Goal: Information Seeking & Learning: Compare options

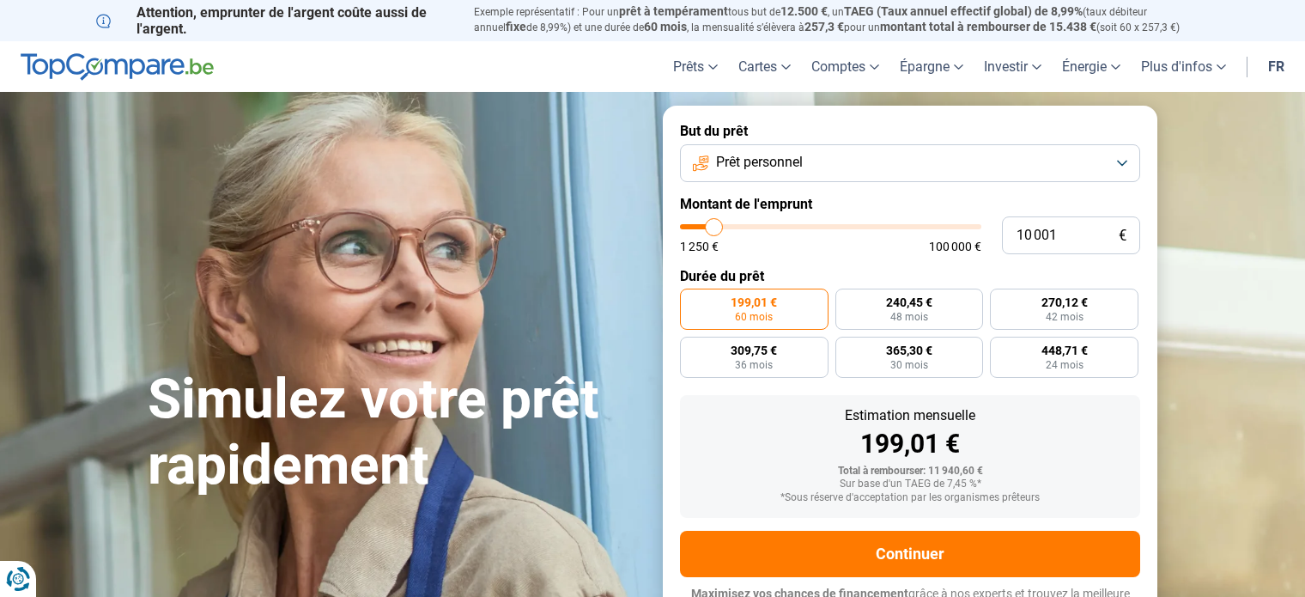
type input "12 250"
type input "12250"
type input "12 500"
type input "12500"
type input "14 000"
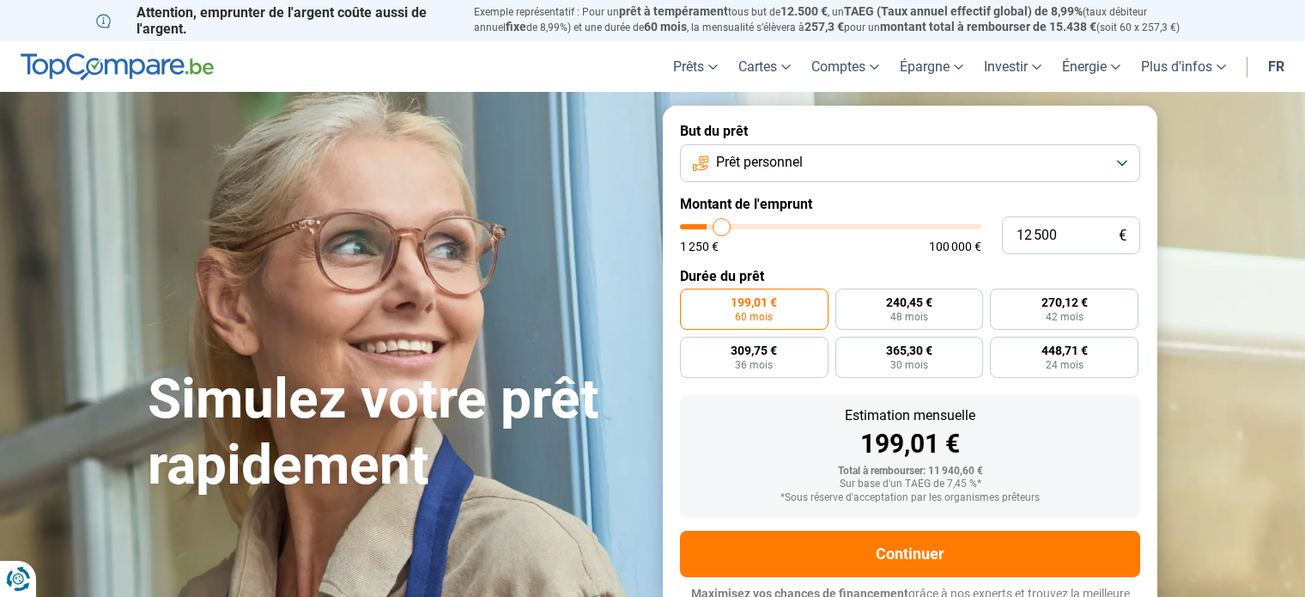
type input "14000"
type input "15 250"
type input "15250"
type input "16 250"
type input "16250"
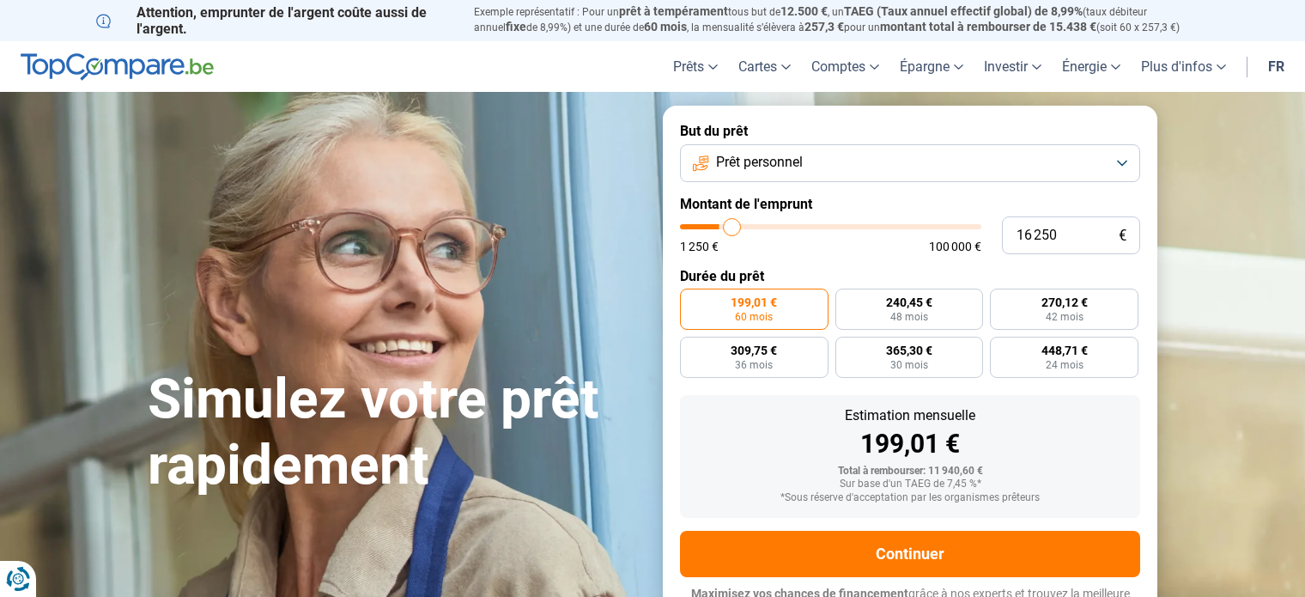
type input "17 250"
type input "17250"
type input "18 750"
type input "18750"
type input "23 500"
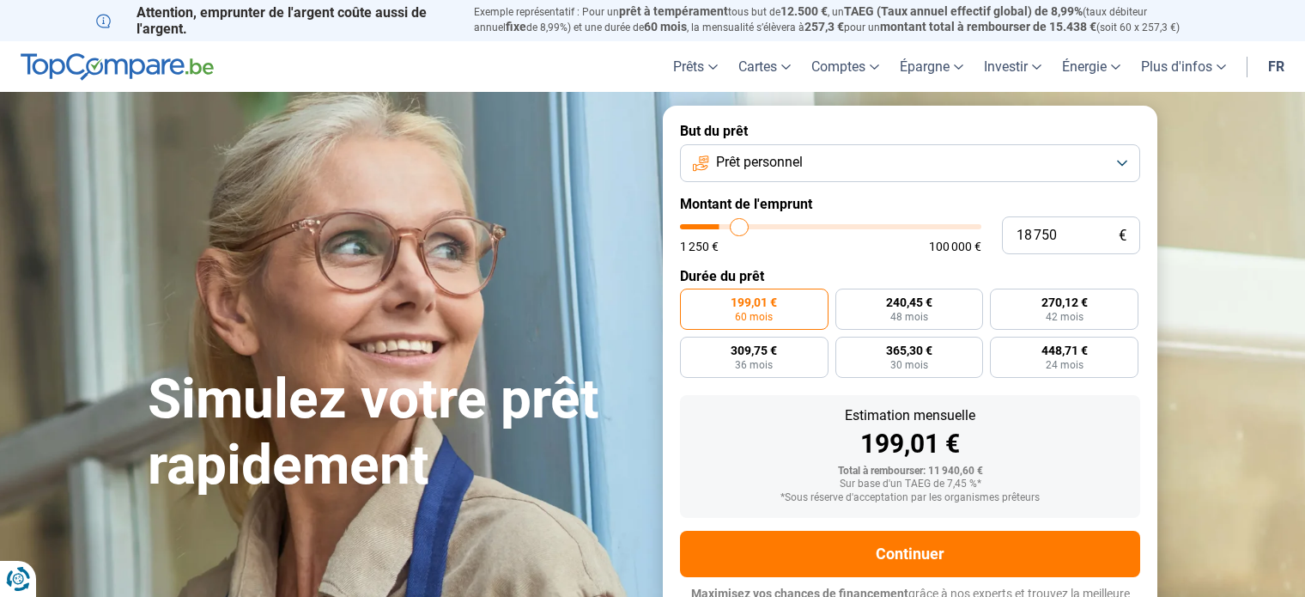
type input "23500"
type input "25 250"
type input "25250"
type input "26 750"
type input "26750"
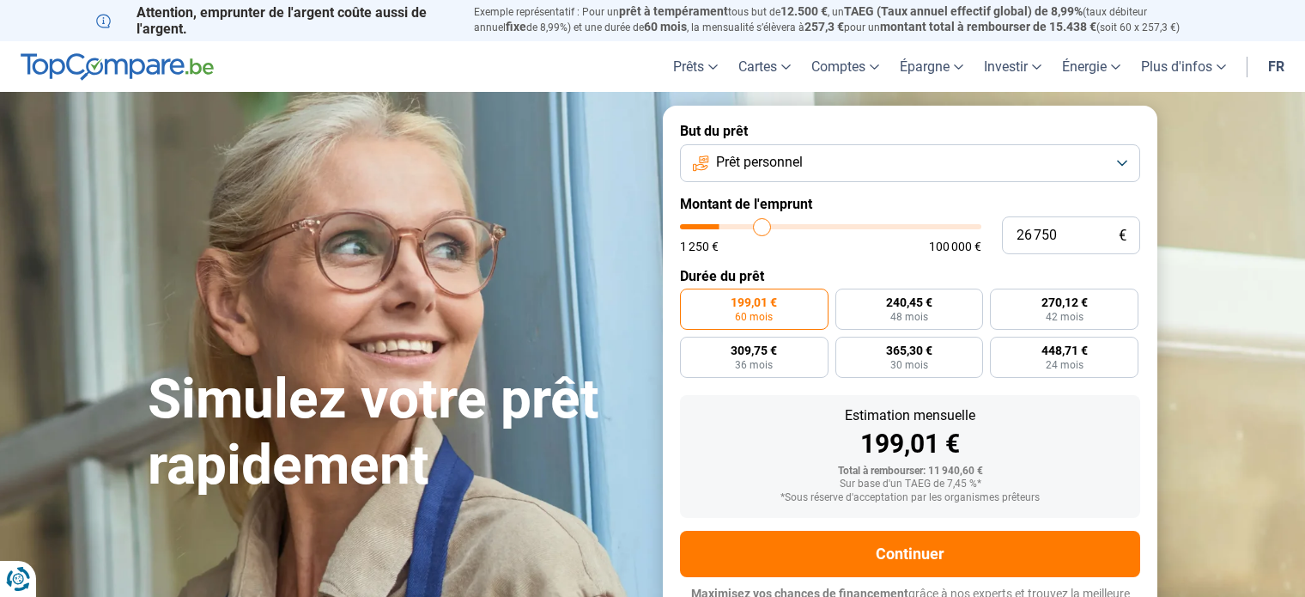
type input "27 250"
type input "27250"
type input "27 500"
type input "27500"
type input "27 750"
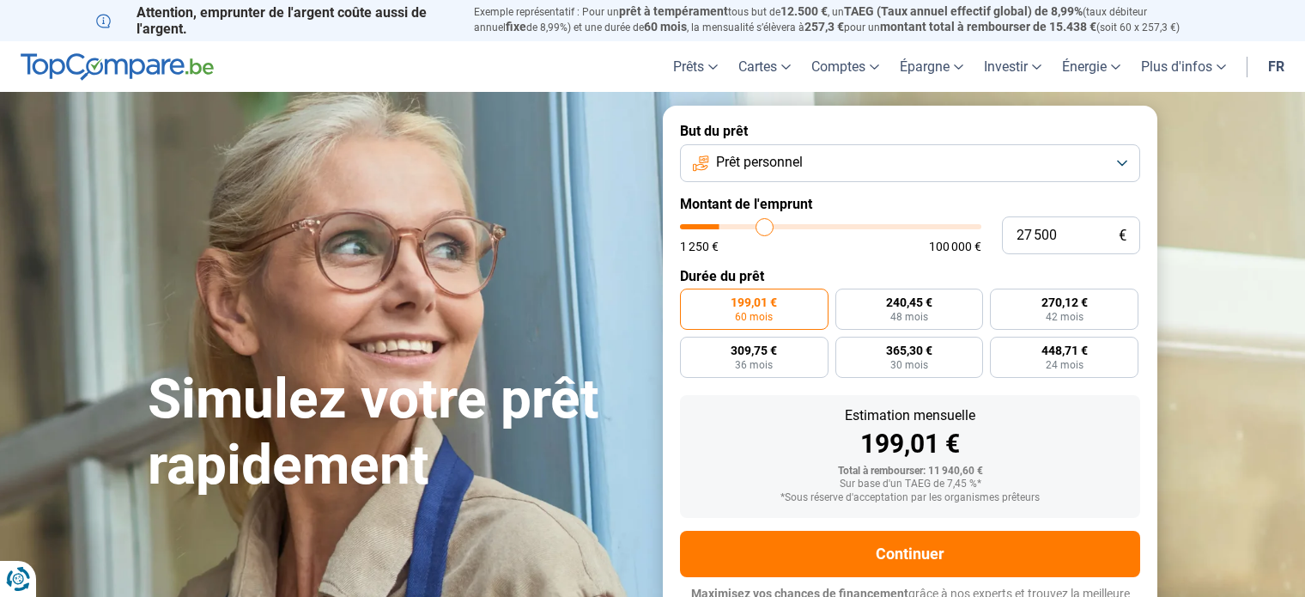
type input "27750"
type input "28 000"
type input "28000"
type input "29 750"
type input "29750"
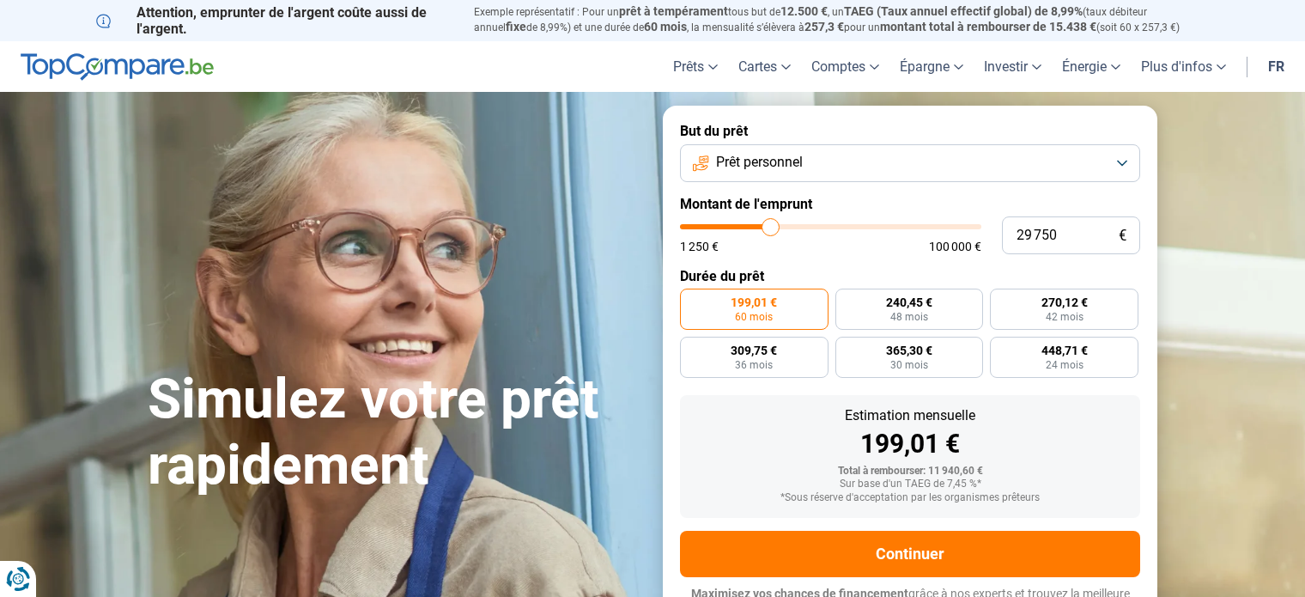
type input "30 250"
type input "30250"
type input "30 500"
type input "30500"
type input "30 750"
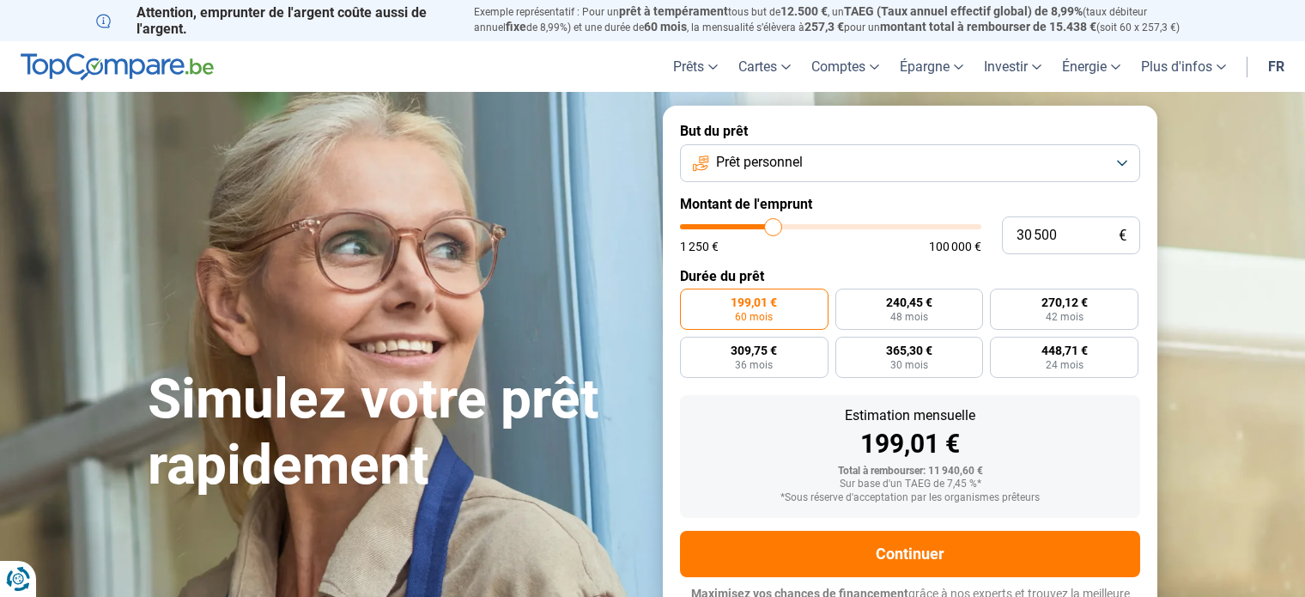
type input "30750"
type input "31 000"
type input "31000"
type input "31 500"
type input "31500"
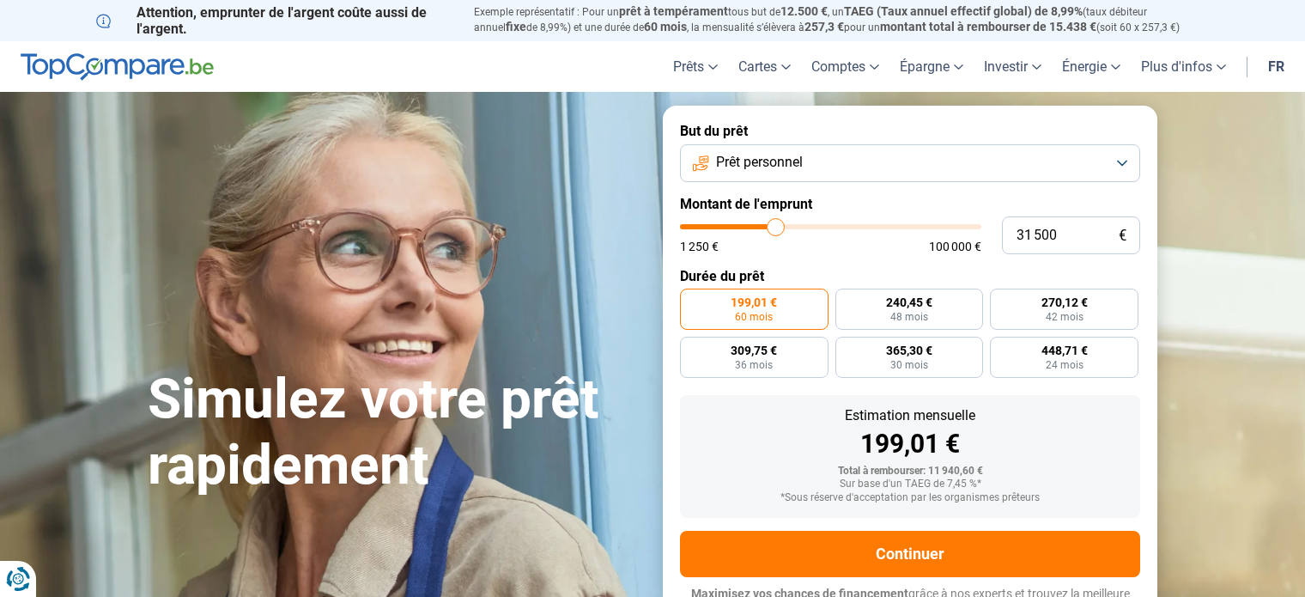
type input "31 750"
type input "31750"
type input "31 000"
type input "31000"
type input "30 500"
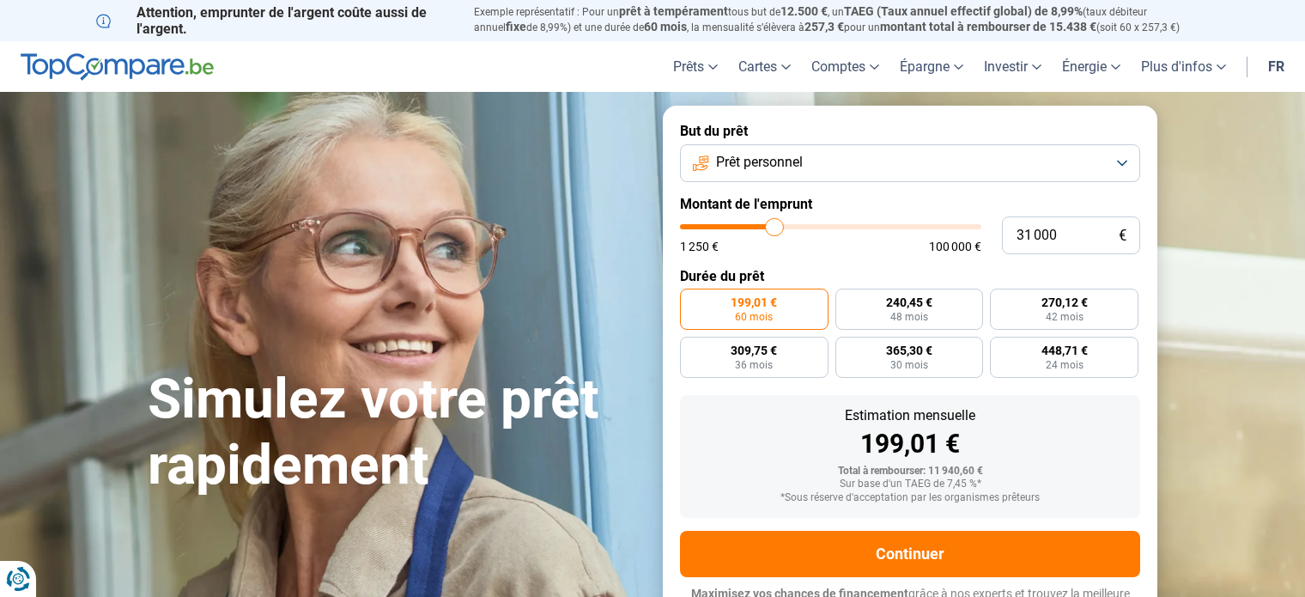
type input "30500"
type input "28 750"
type input "28750"
type input "27 250"
type input "27250"
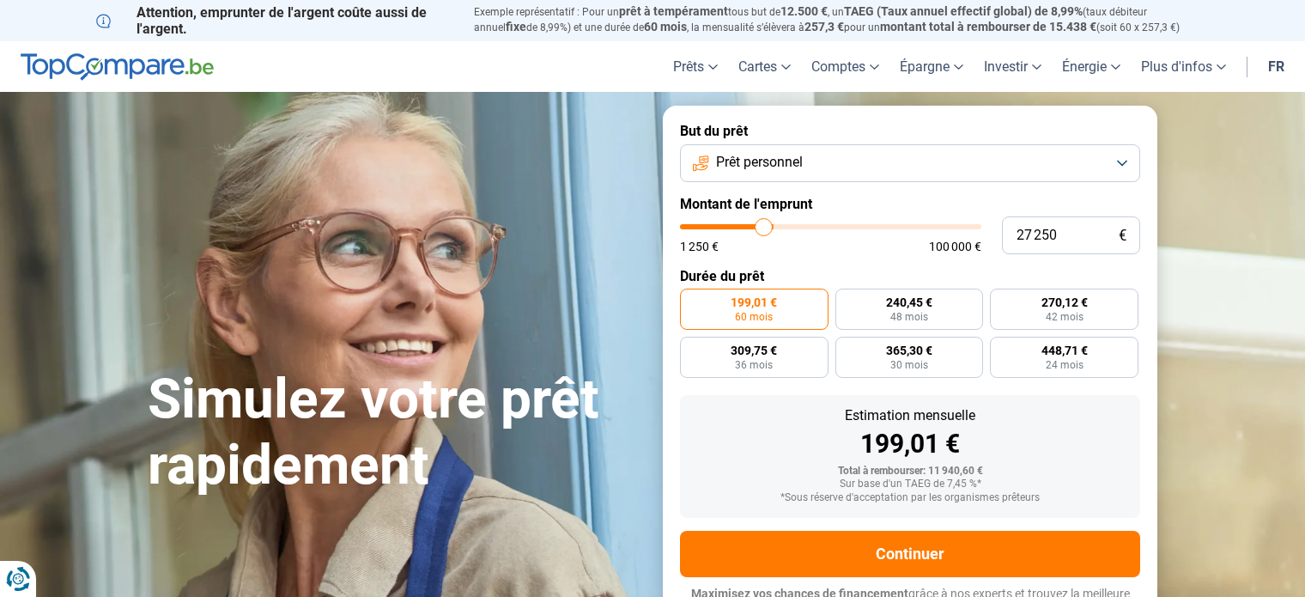
type input "26 500"
type input "26500"
type input "25 750"
type input "25750"
type input "25 000"
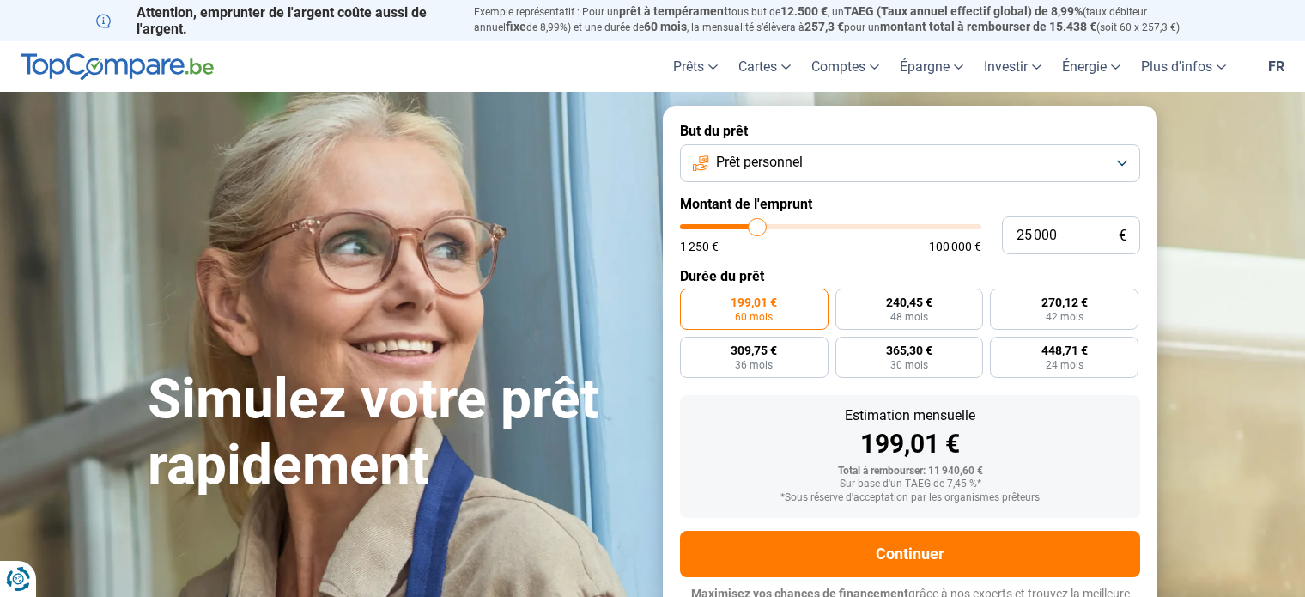
drag, startPoint x: 713, startPoint y: 221, endPoint x: 757, endPoint y: 237, distance: 46.4
type input "25000"
click at [757, 229] on input "range" at bounding box center [830, 226] width 301 height 5
radio input "false"
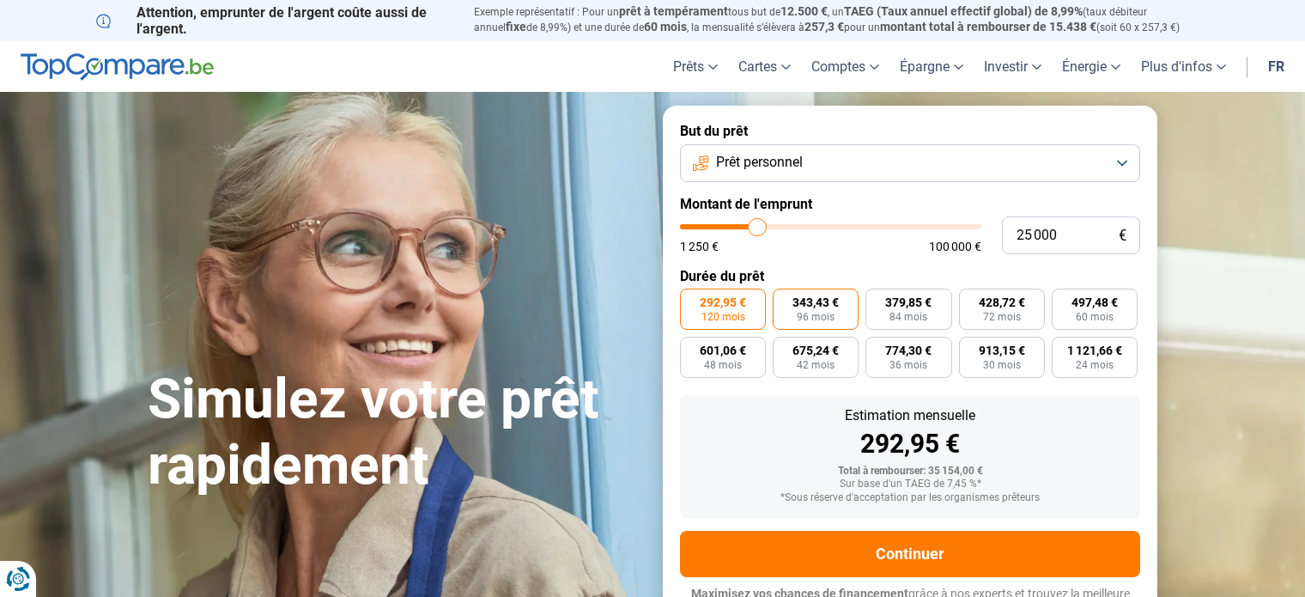
scroll to position [23, 0]
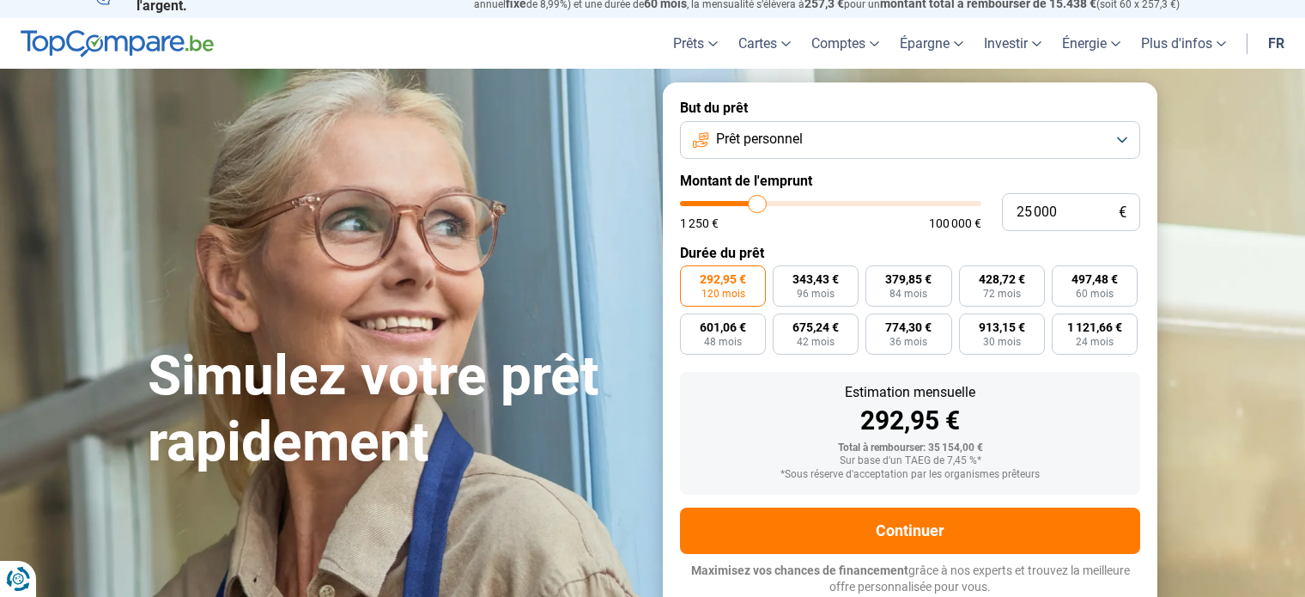
click at [742, 388] on div "Estimation mensuelle" at bounding box center [910, 392] width 433 height 14
click at [799, 281] on span "343,43 €" at bounding box center [815, 279] width 46 height 12
click at [784, 276] on input "343,43 € 96 mois" at bounding box center [777, 270] width 11 height 11
radio input "true"
click at [954, 299] on div "292,95 € 120 mois 343,43 € 96 mois 379,85 € 84 mois 428,72 € 72 mois 497,48 € 6…" at bounding box center [910, 309] width 460 height 89
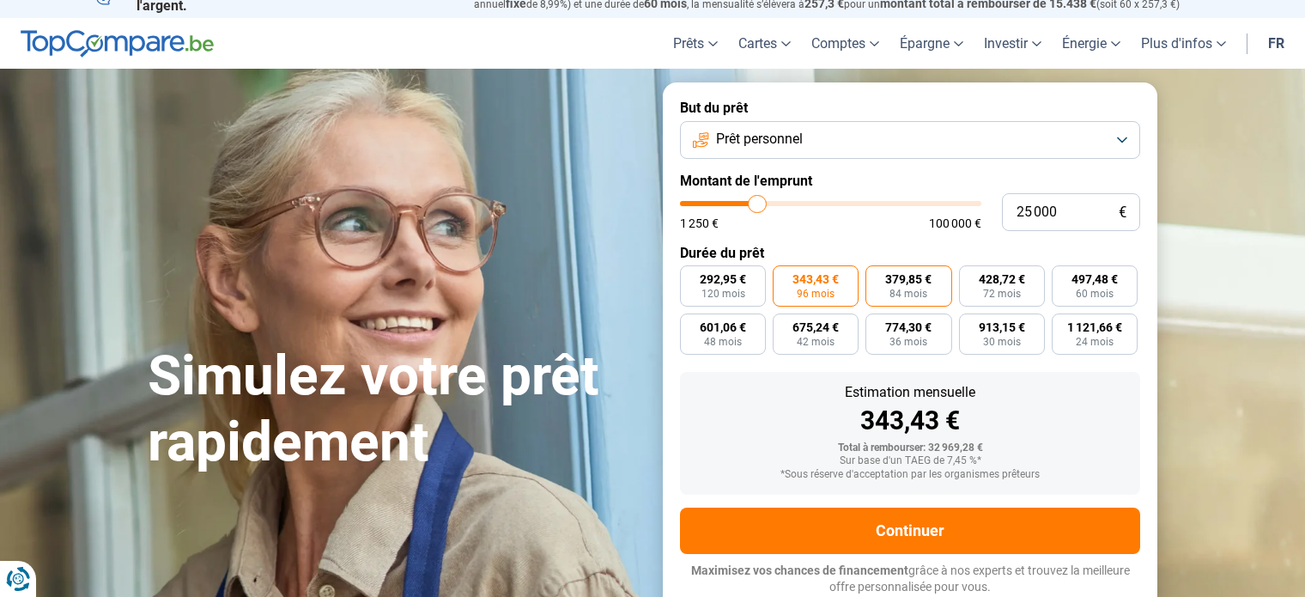
click at [914, 294] on span "84 mois" at bounding box center [908, 293] width 38 height 10
click at [876, 276] on input "379,85 € 84 mois" at bounding box center [870, 270] width 11 height 11
radio input "true"
click at [1029, 294] on label "428,72 € 72 mois" at bounding box center [1002, 285] width 86 height 41
click at [970, 276] on input "428,72 € 72 mois" at bounding box center [964, 270] width 11 height 11
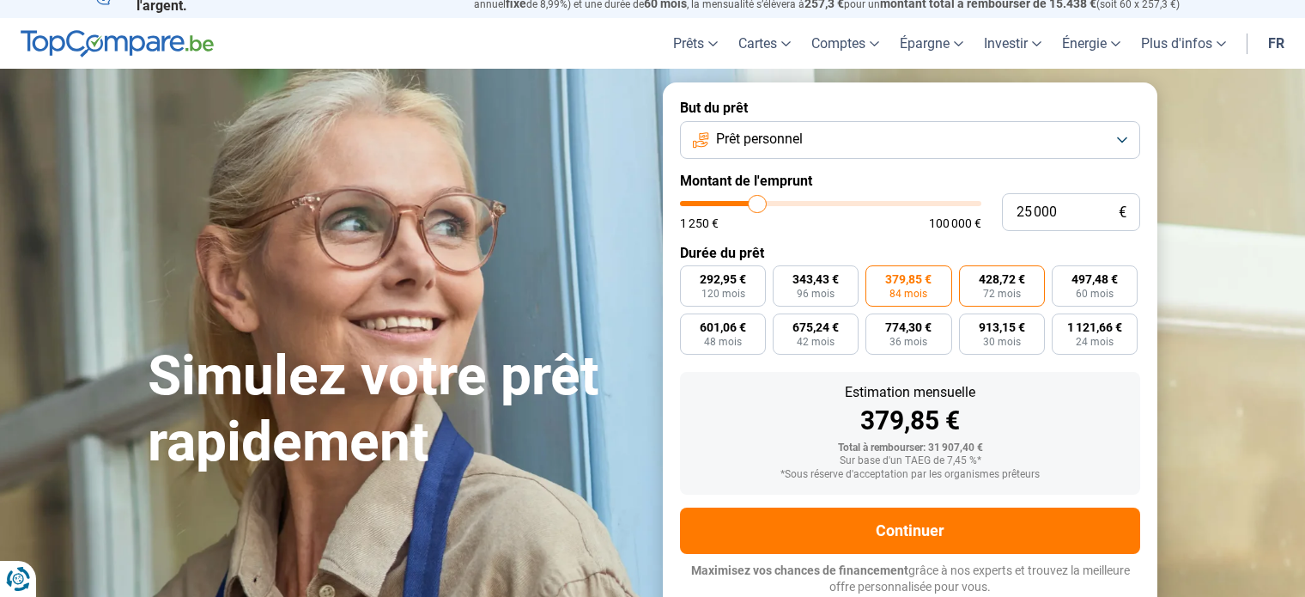
radio input "true"
click at [1121, 288] on label "497,48 € 60 mois" at bounding box center [1094, 285] width 86 height 41
click at [1063, 276] on input "497,48 € 60 mois" at bounding box center [1056, 270] width 11 height 11
radio input "true"
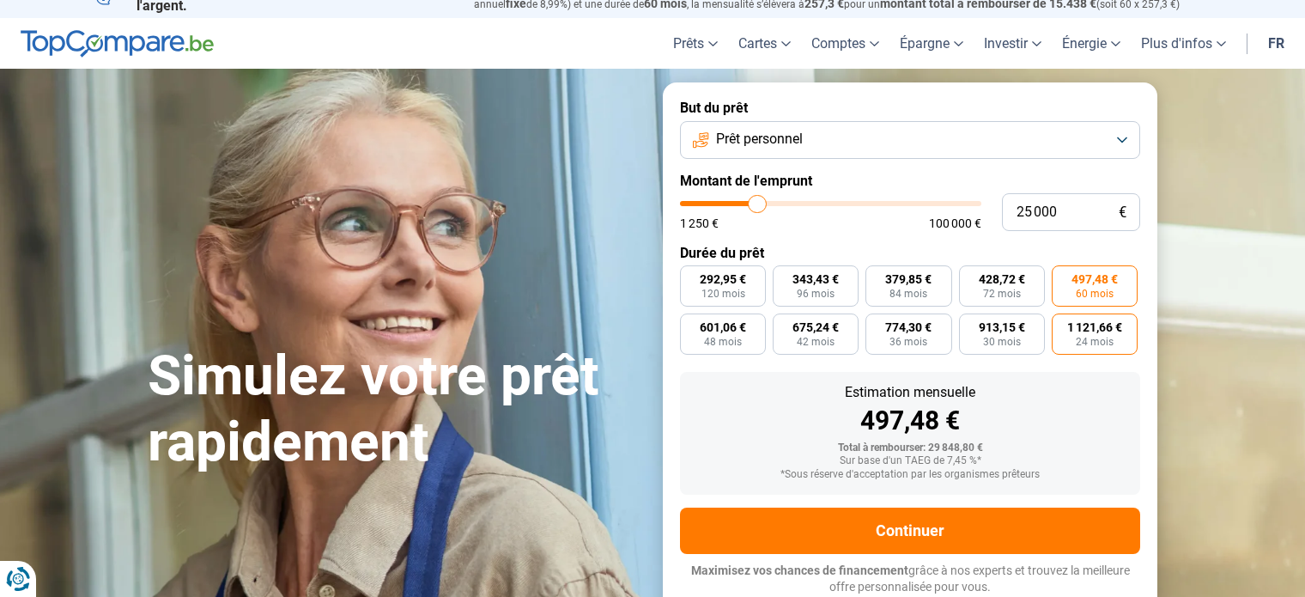
click at [1060, 326] on label "1 121,66 € 24 mois" at bounding box center [1094, 333] width 86 height 41
click at [1060, 324] on input "1 121,66 € 24 mois" at bounding box center [1056, 318] width 11 height 11
radio input "true"
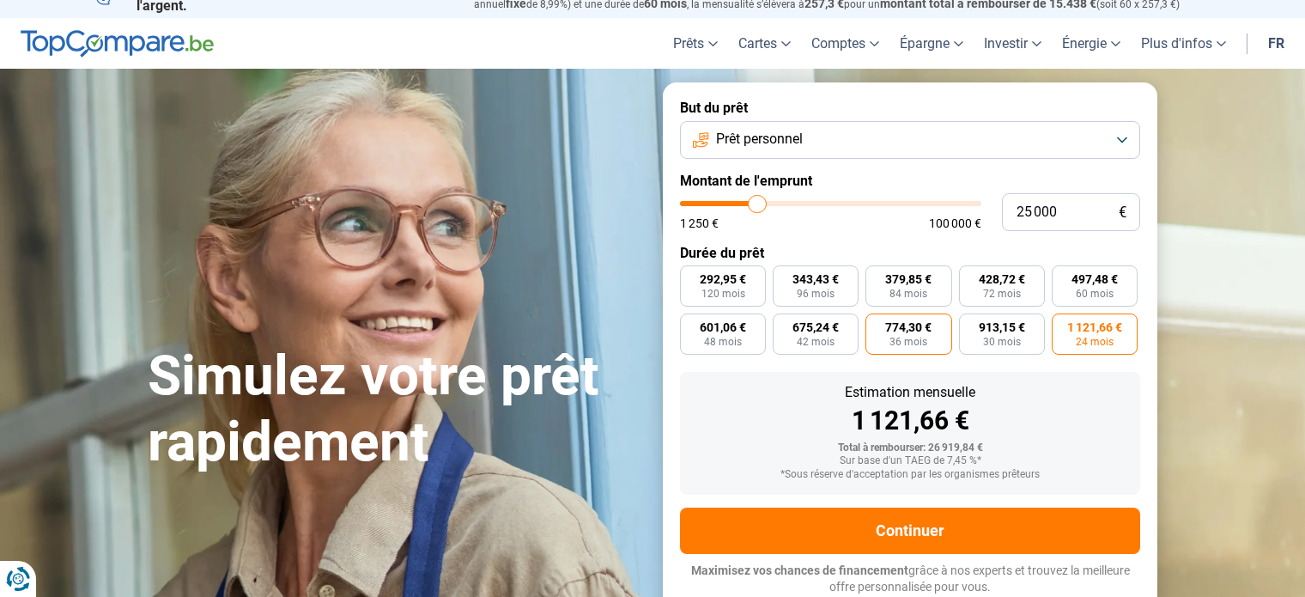
click at [950, 341] on label "774,30 € 36 mois" at bounding box center [908, 333] width 86 height 41
click at [876, 324] on input "774,30 € 36 mois" at bounding box center [870, 318] width 11 height 11
radio input "true"
click at [789, 347] on label "675,24 € 42 mois" at bounding box center [815, 333] width 86 height 41
click at [784, 324] on input "675,24 € 42 mois" at bounding box center [777, 318] width 11 height 11
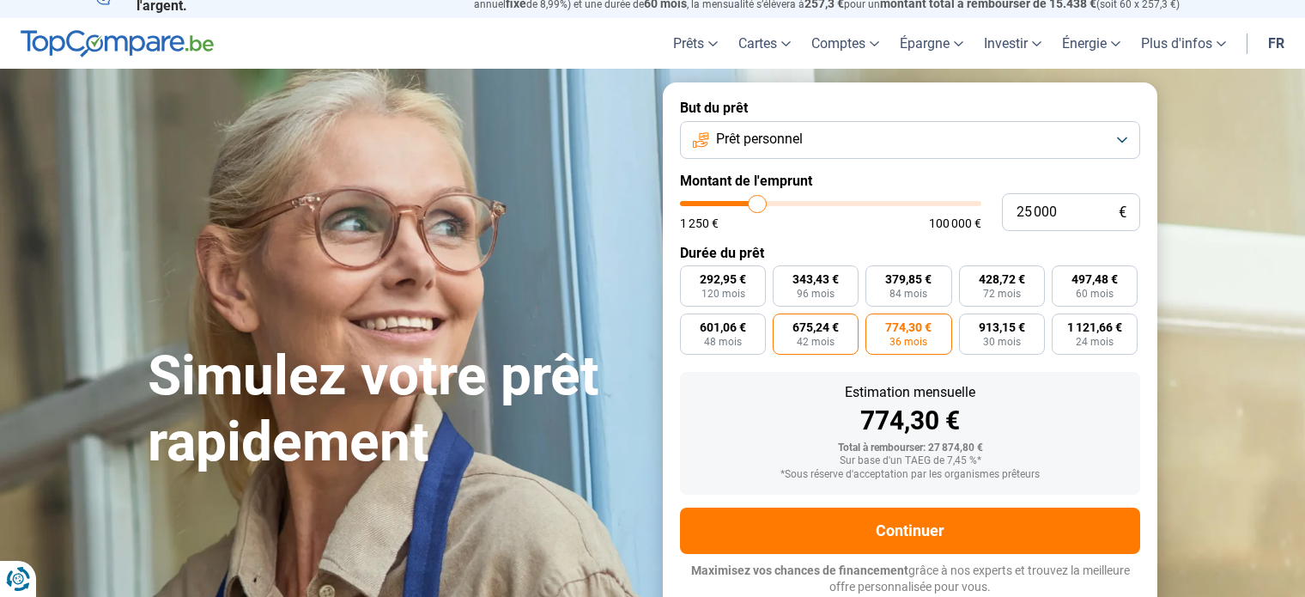
radio input "true"
click at [905, 288] on span "84 mois" at bounding box center [908, 293] width 38 height 10
click at [876, 276] on input "379,85 € 84 mois" at bounding box center [870, 270] width 11 height 11
radio input "true"
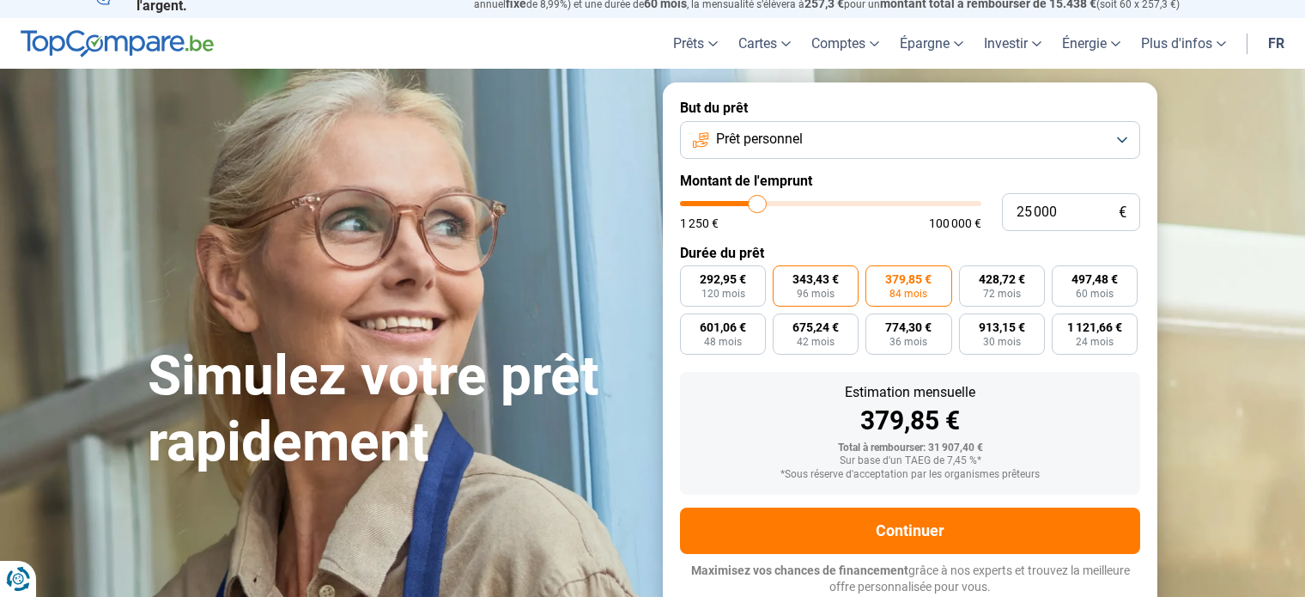
drag, startPoint x: 796, startPoint y: 294, endPoint x: 772, endPoint y: 292, distance: 24.1
click at [792, 293] on label "343,43 € 96 mois" at bounding box center [815, 285] width 86 height 41
click at [784, 276] on input "343,43 € 96 mois" at bounding box center [777, 270] width 11 height 11
radio input "true"
click at [734, 289] on span "120 mois" at bounding box center [723, 293] width 44 height 10
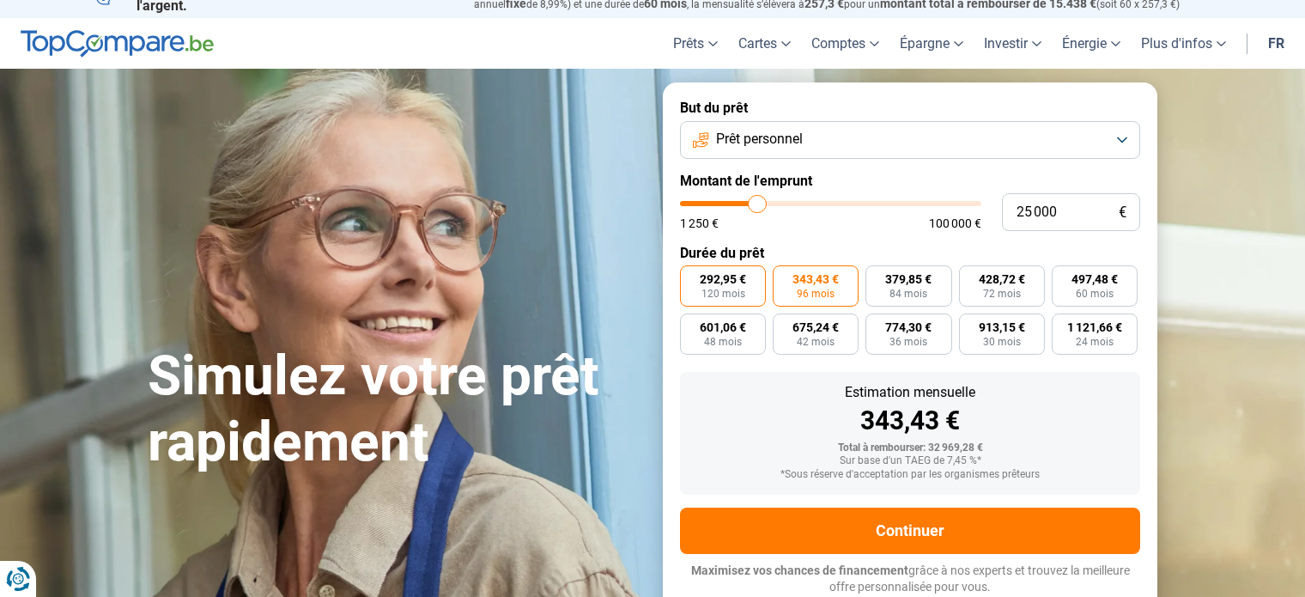
click at [691, 276] on input "292,95 € 120 mois" at bounding box center [685, 270] width 11 height 11
radio input "true"
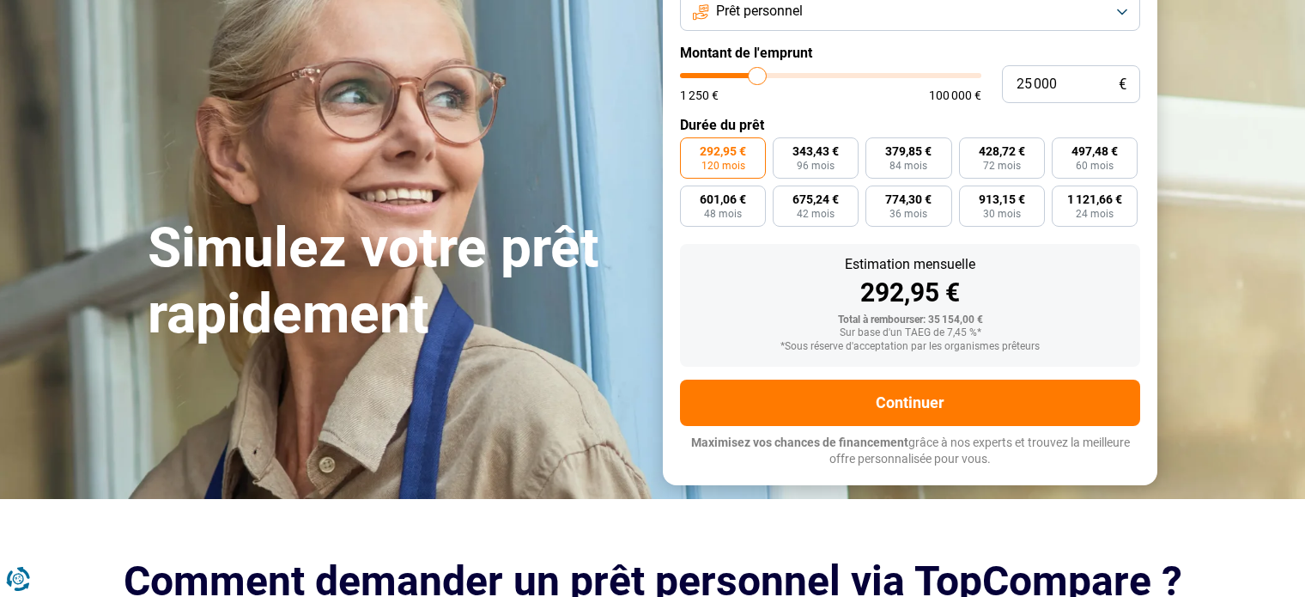
scroll to position [109, 0]
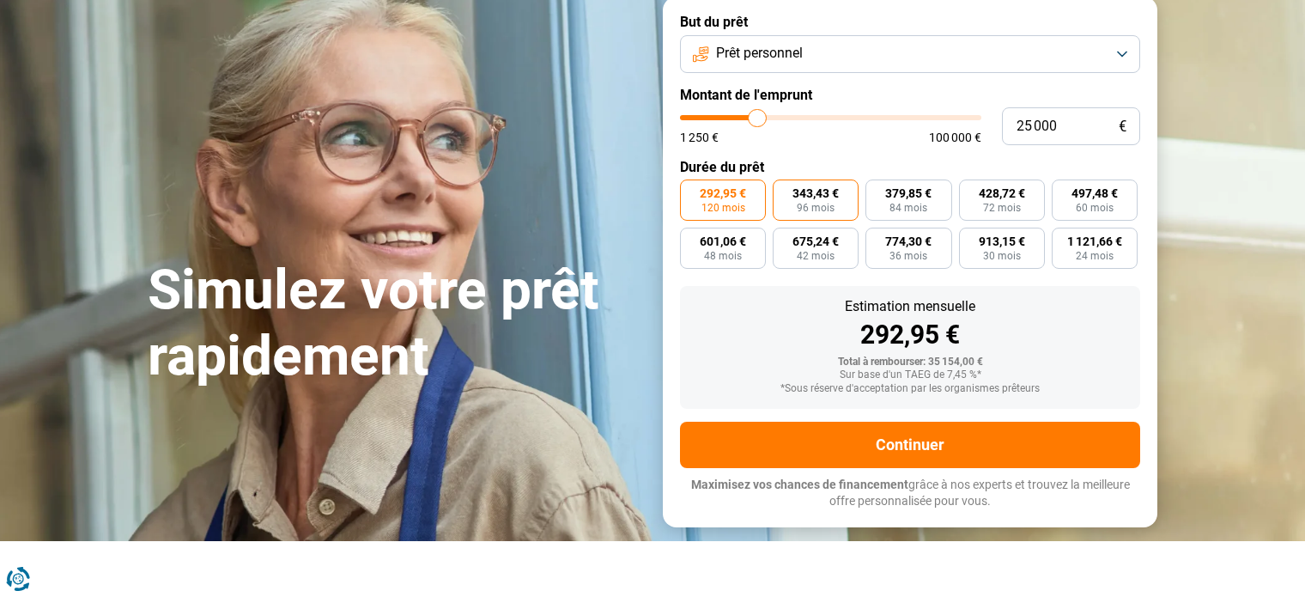
click at [833, 199] on span "343,43 €" at bounding box center [815, 193] width 46 height 12
click at [784, 191] on input "343,43 € 96 mois" at bounding box center [777, 184] width 11 height 11
radio input "true"
click at [912, 203] on span "84 mois" at bounding box center [908, 208] width 38 height 10
click at [876, 191] on input "379,85 € 84 mois" at bounding box center [870, 184] width 11 height 11
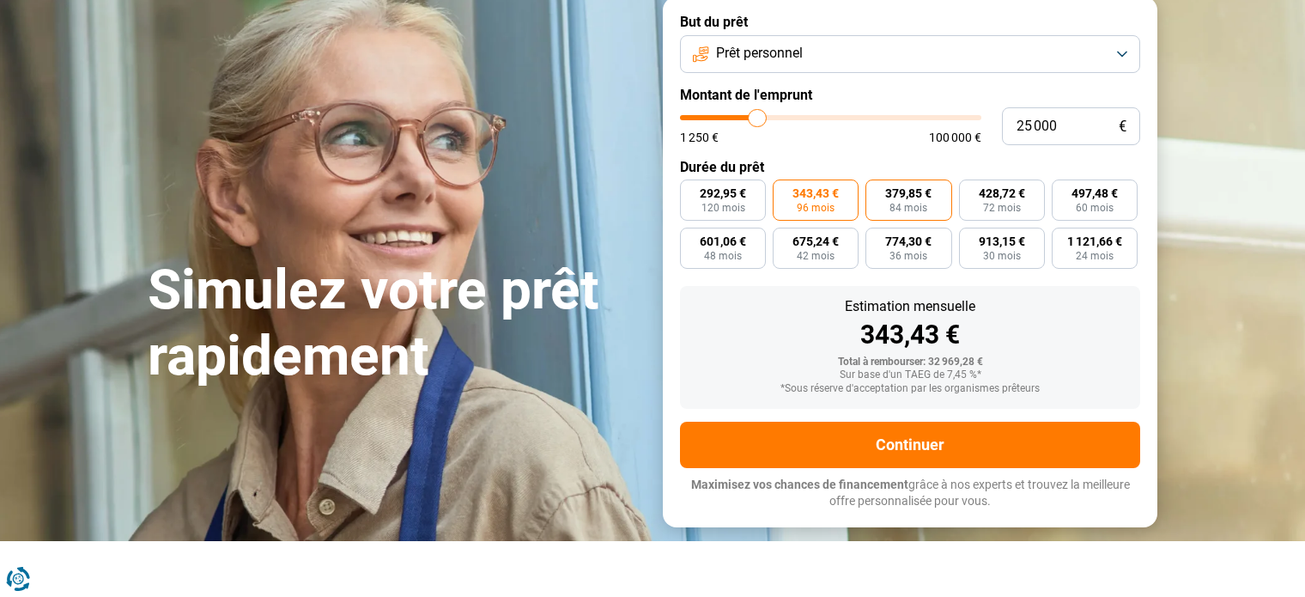
radio input "true"
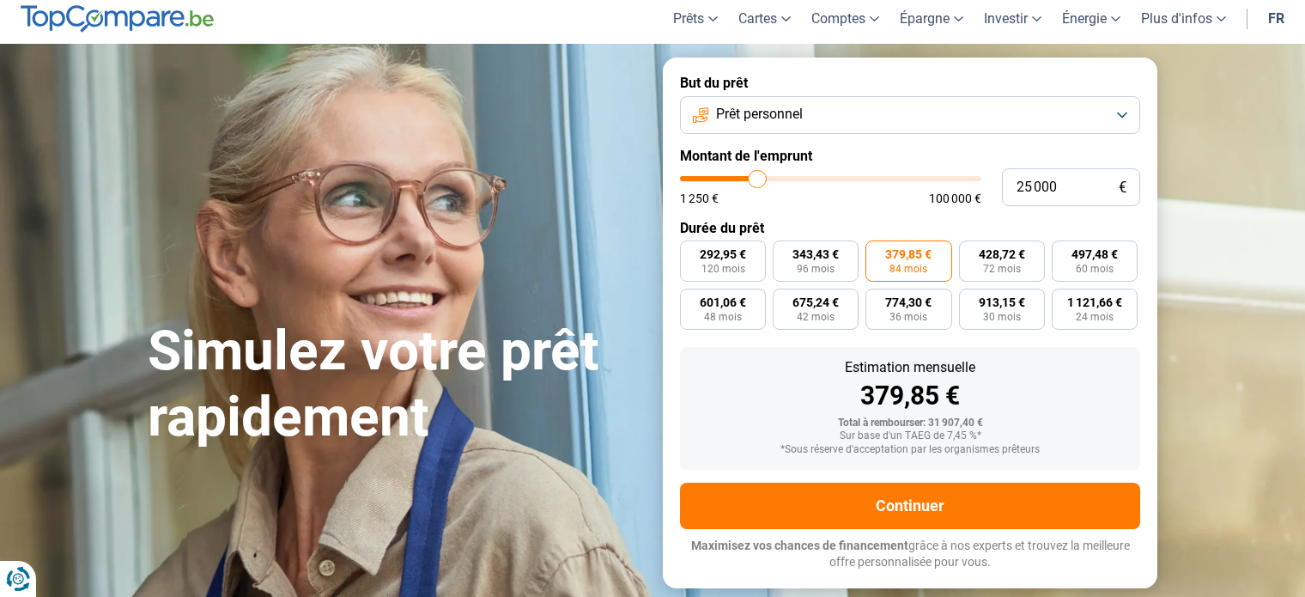
scroll to position [23, 0]
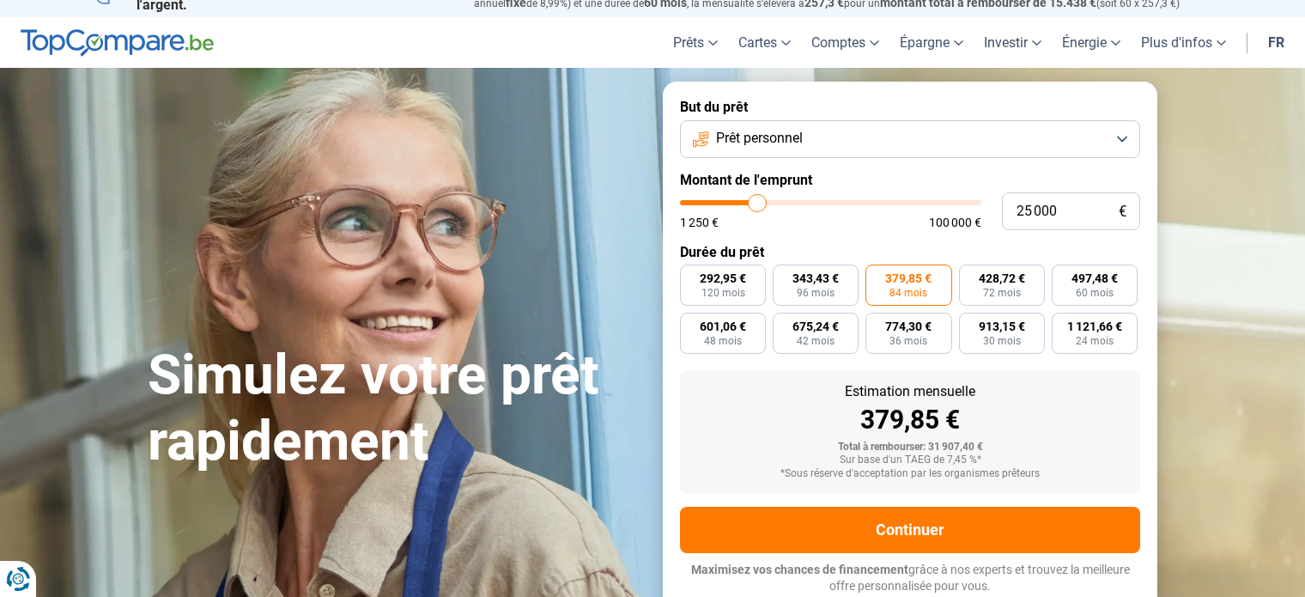
type input "100 000"
type input "100000"
click at [977, 203] on input "range" at bounding box center [830, 203] width 301 height 5
radio input "true"
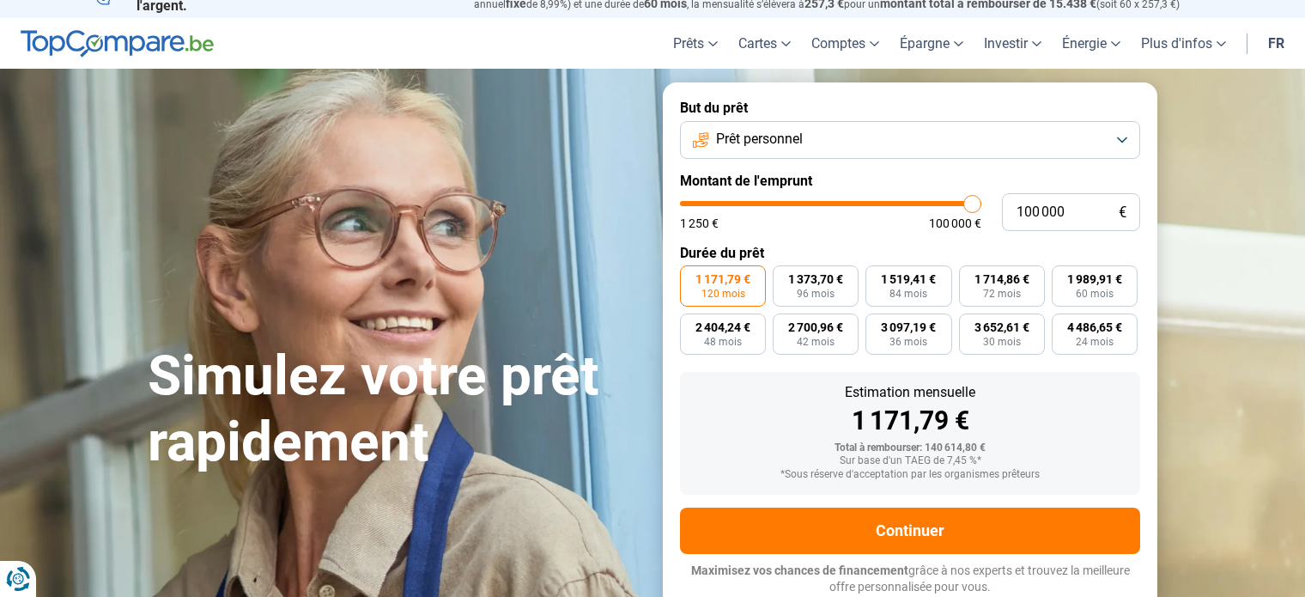
type input "88 750"
type input "88750"
type input "88 500"
type input "88500"
type input "87 500"
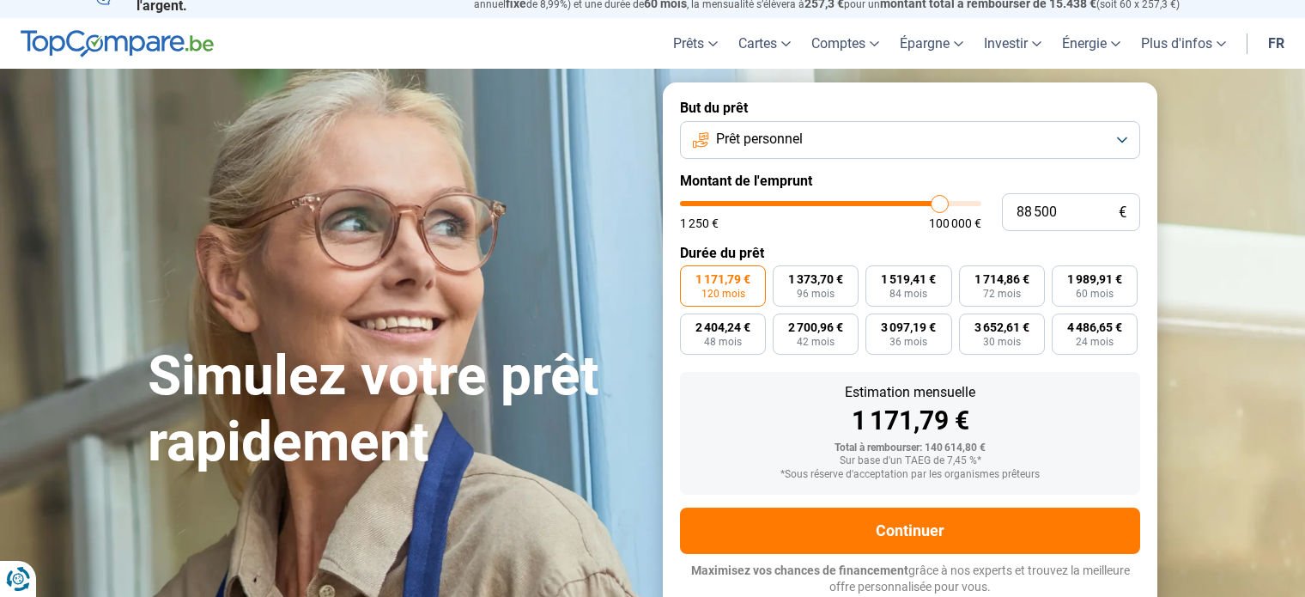
type input "87500"
type input "86 500"
type input "86500"
type input "84 500"
type input "84500"
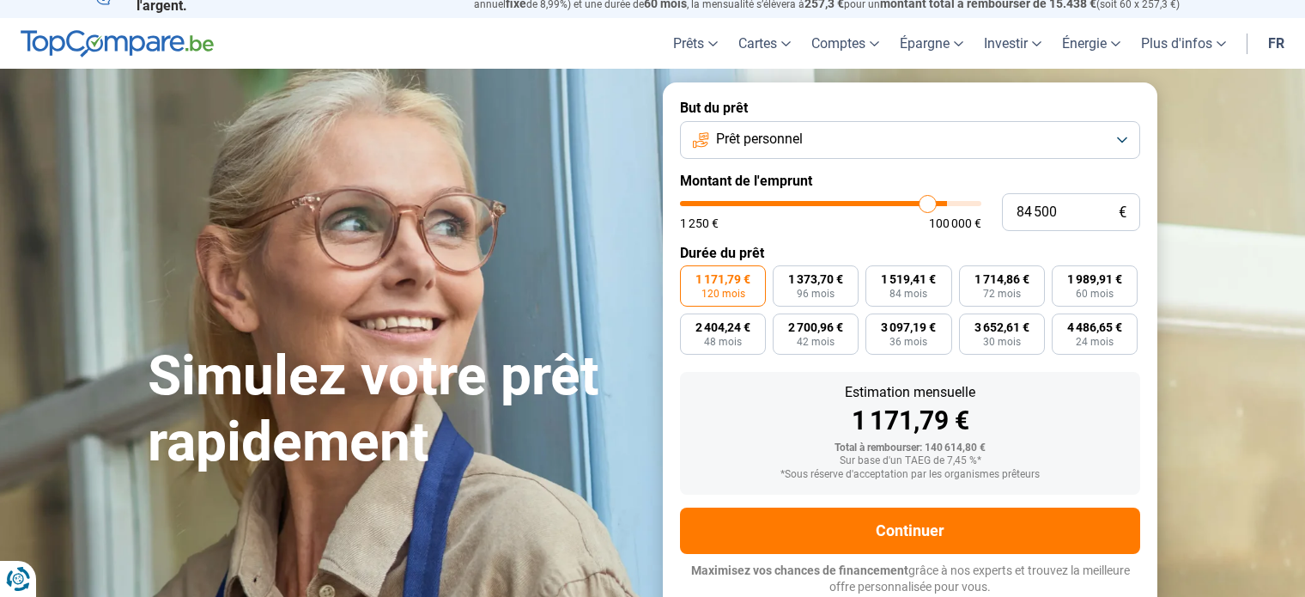
type input "83 250"
type input "83250"
type input "81 500"
type input "81500"
type input "80 000"
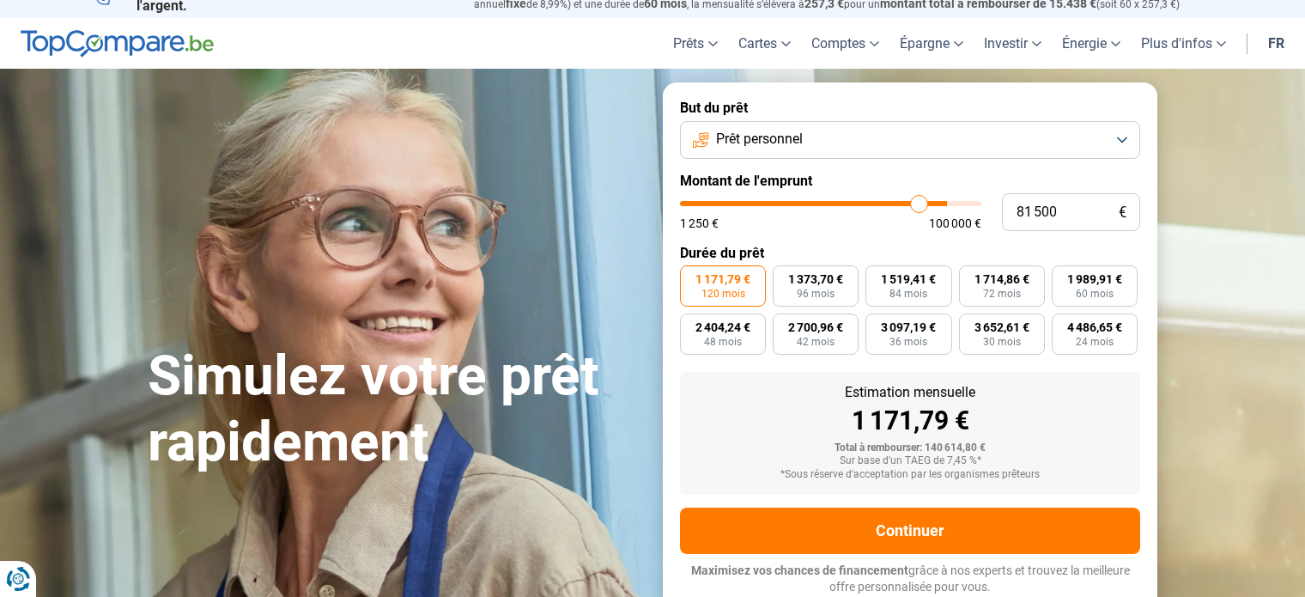
type input "80000"
type input "78 000"
type input "78000"
type input "75 500"
type input "75500"
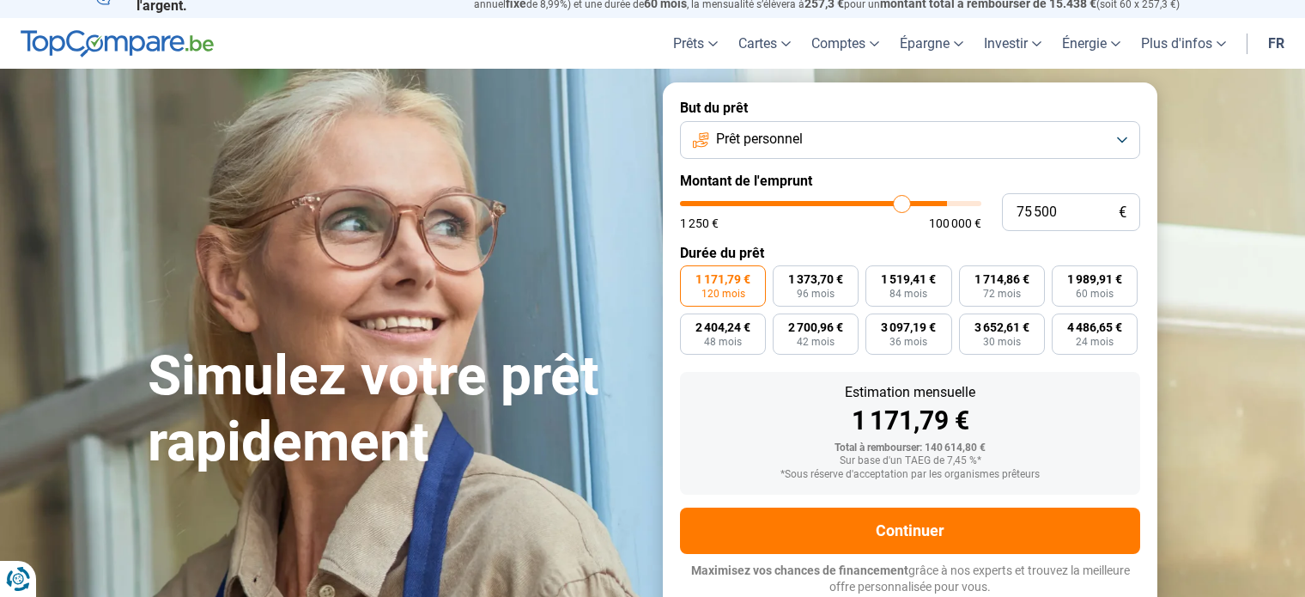
type input "72 750"
type input "72750"
type input "71 750"
type input "71750"
type input "70 750"
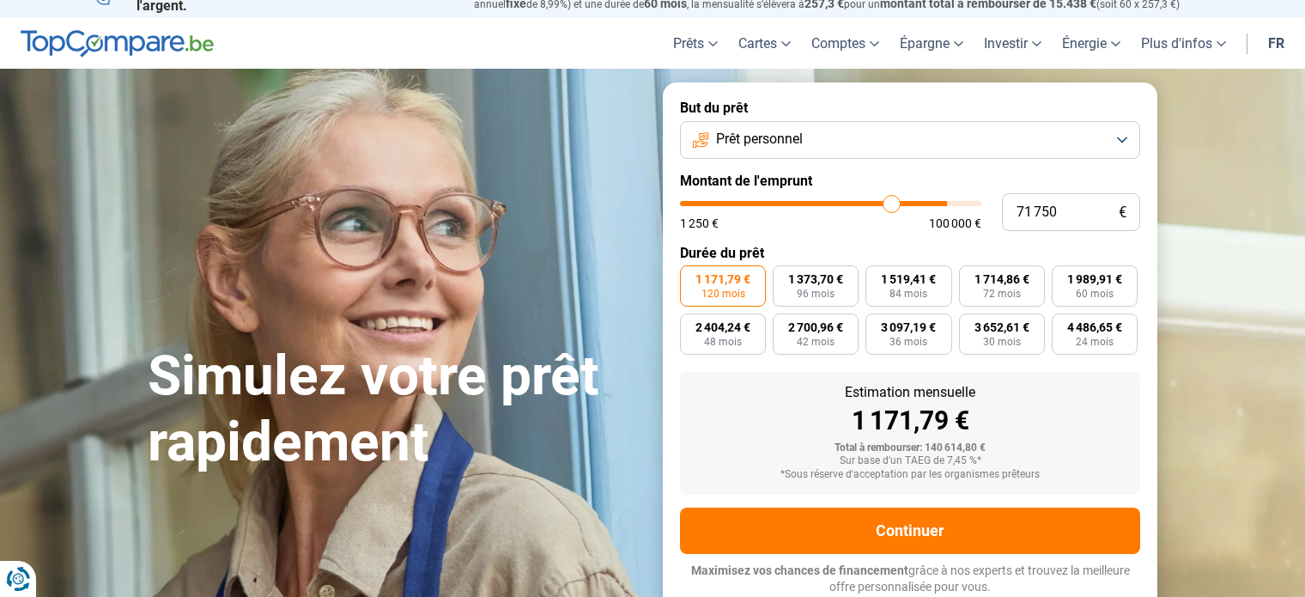
type input "70750"
type input "68 000"
type input "68000"
type input "66 250"
type input "66250"
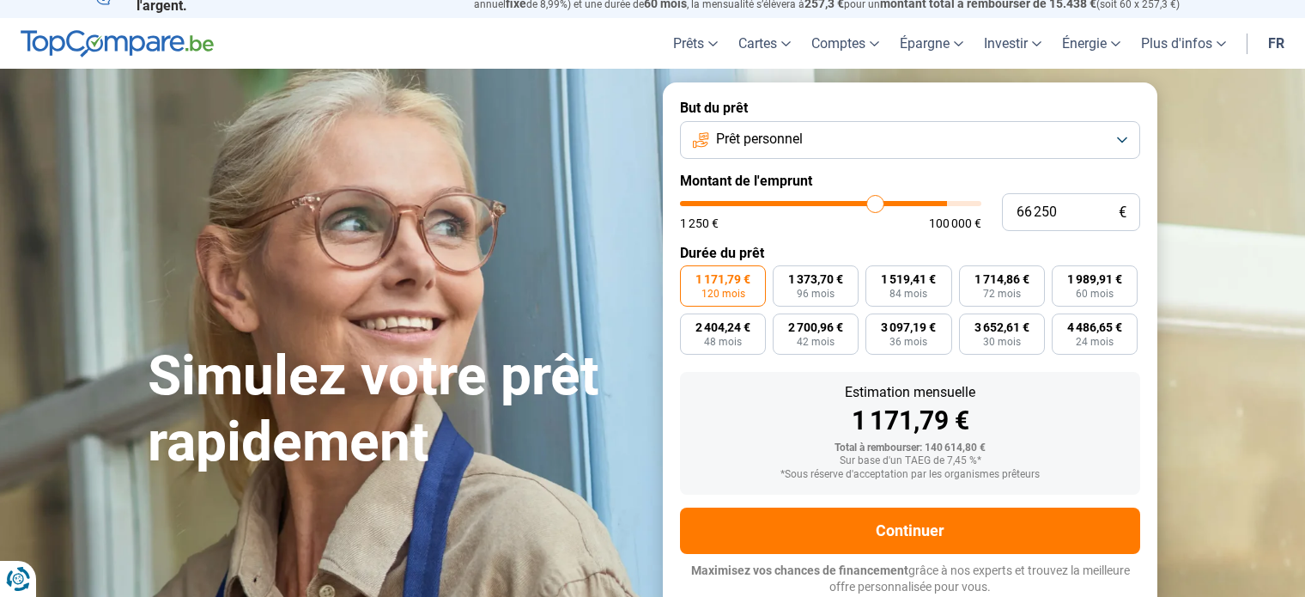
type input "65 500"
type input "65500"
type input "64 000"
type input "64000"
type input "62 750"
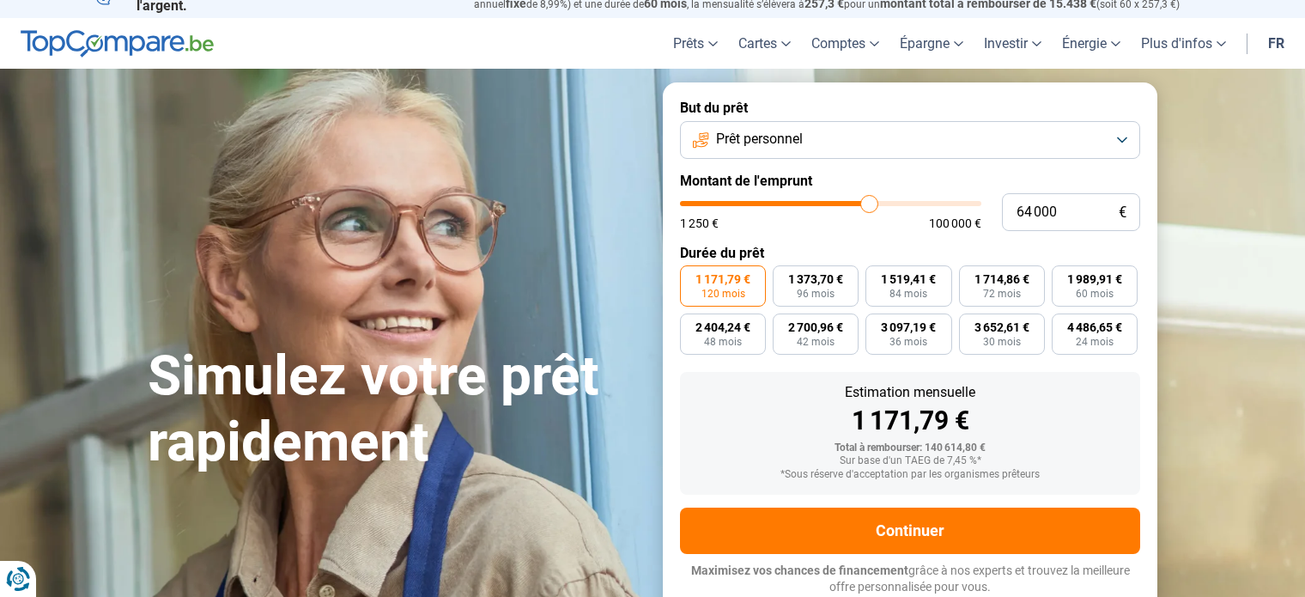
type input "62750"
type input "61 000"
type input "61000"
type input "59 750"
type input "59750"
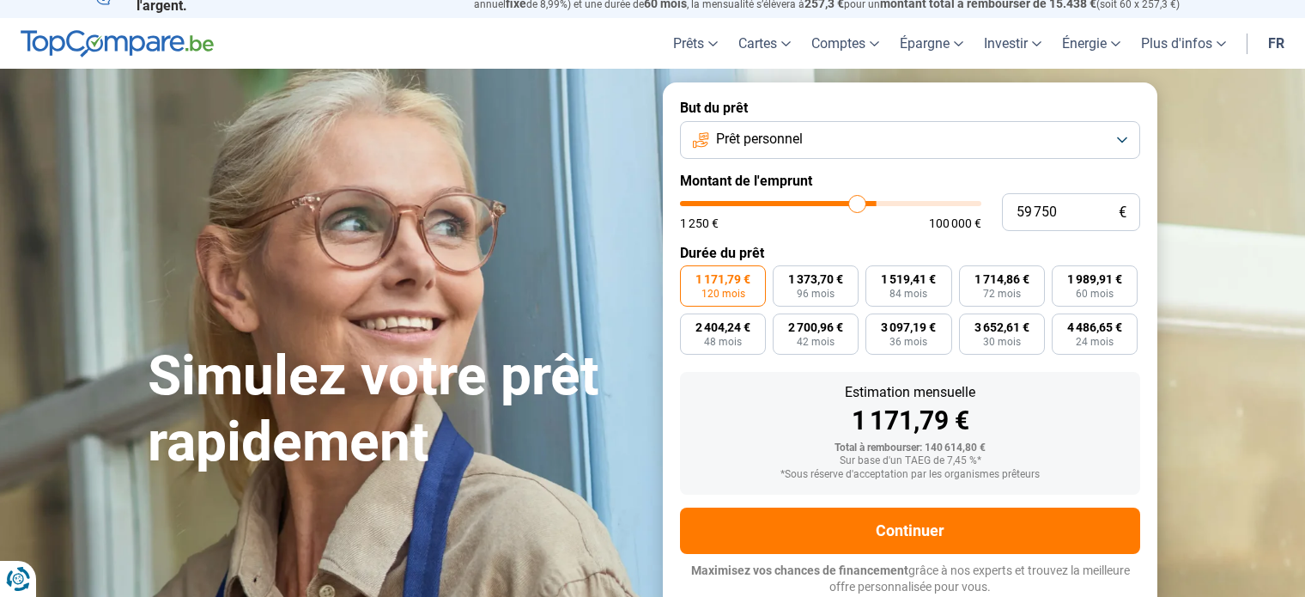
type input "58 750"
type input "58750"
type input "57 750"
type input "57750"
type input "55 750"
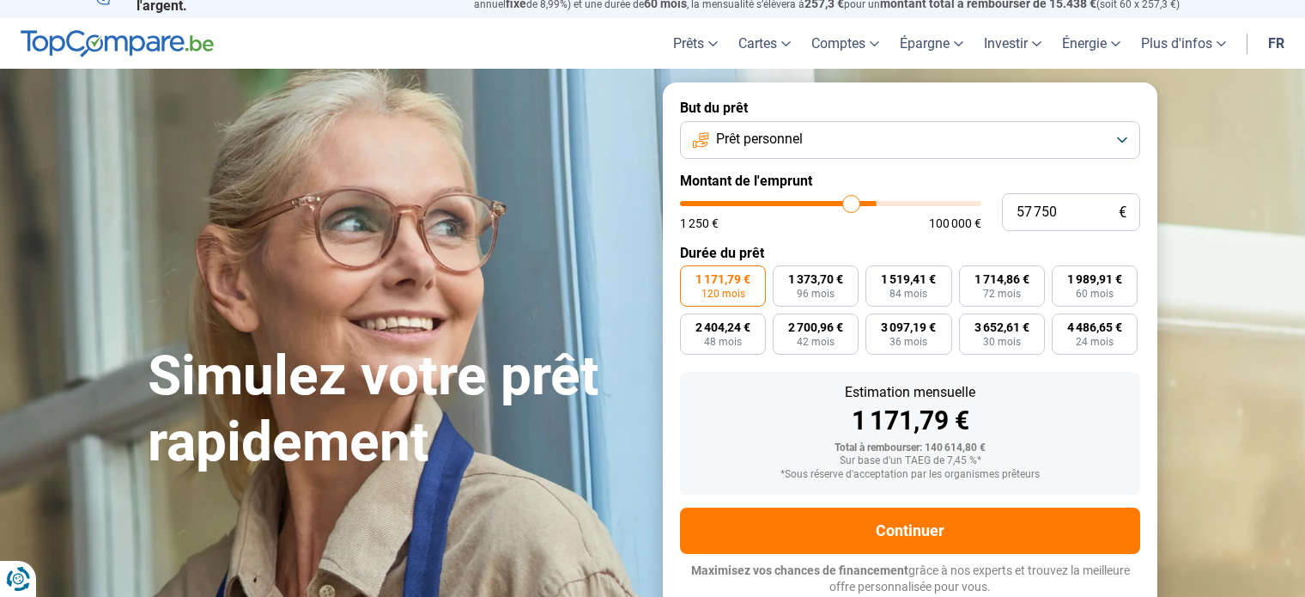
type input "55750"
type input "53 500"
type input "53500"
type input "52 250"
type input "52250"
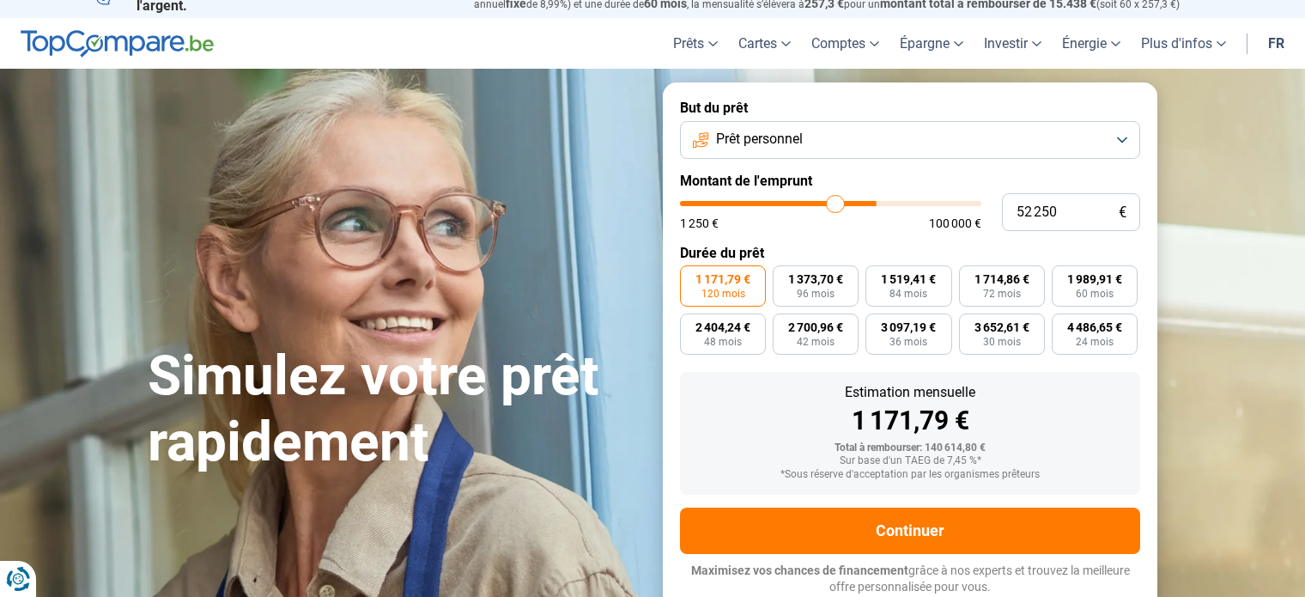
type input "51 250"
type input "51250"
type input "51 000"
type input "51000"
type input "50 000"
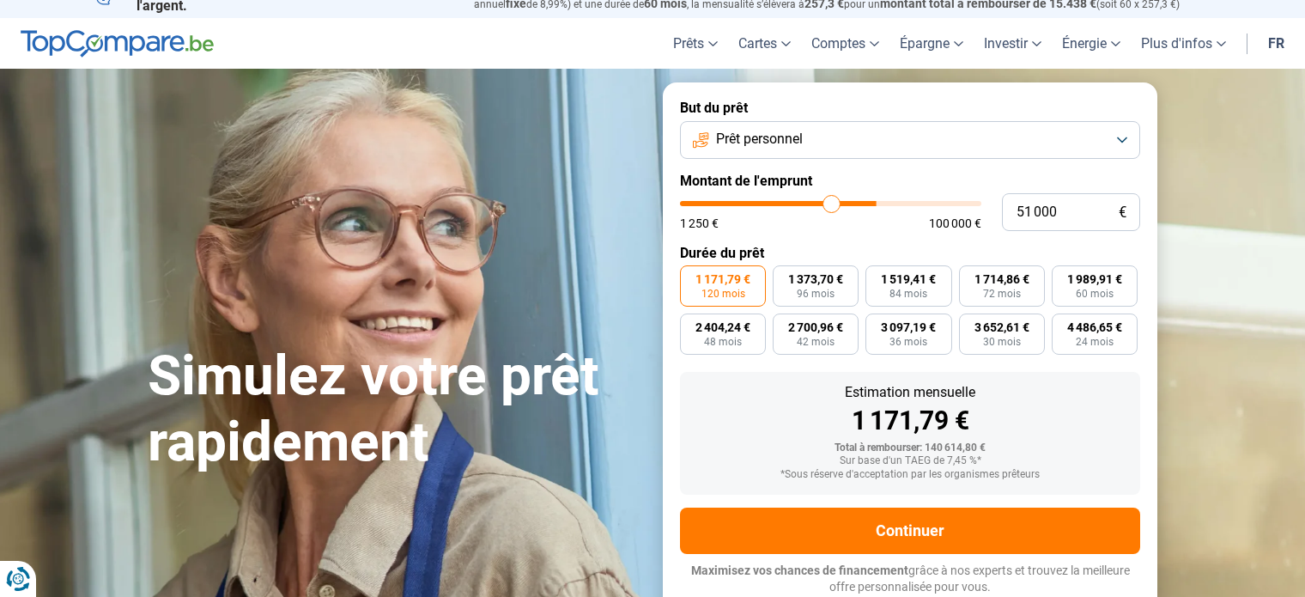
type input "50000"
type input "49 500"
type input "49500"
type input "48 750"
type input "48750"
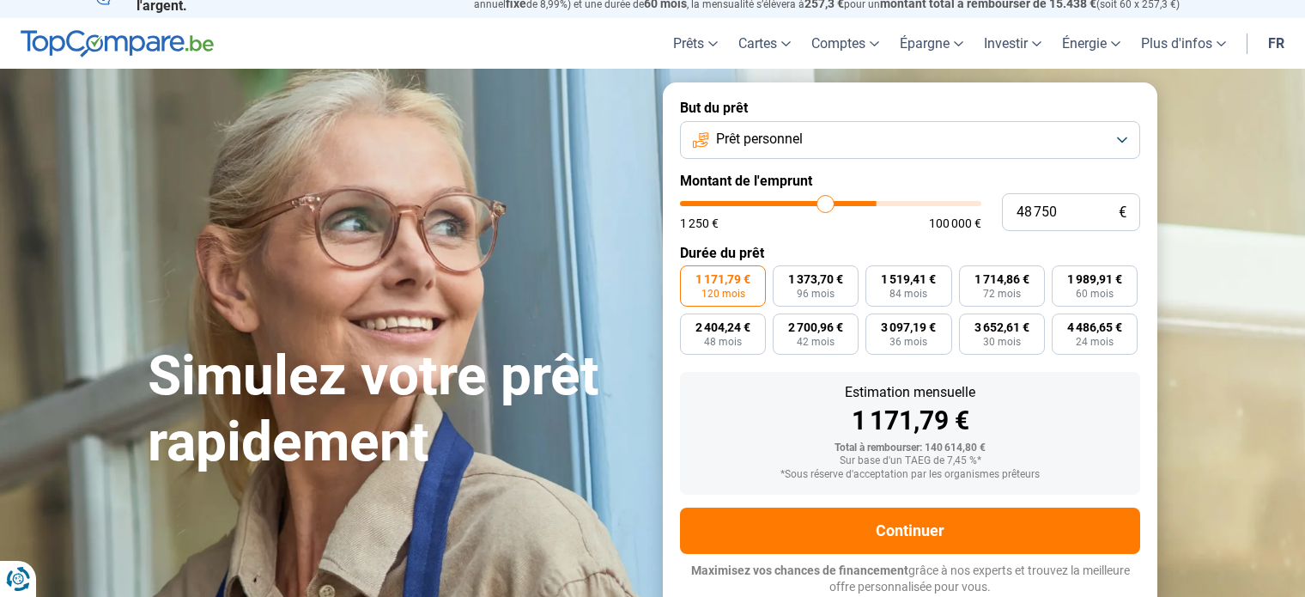
type input "47 750"
type input "47750"
type input "47 000"
type input "47000"
type input "46 250"
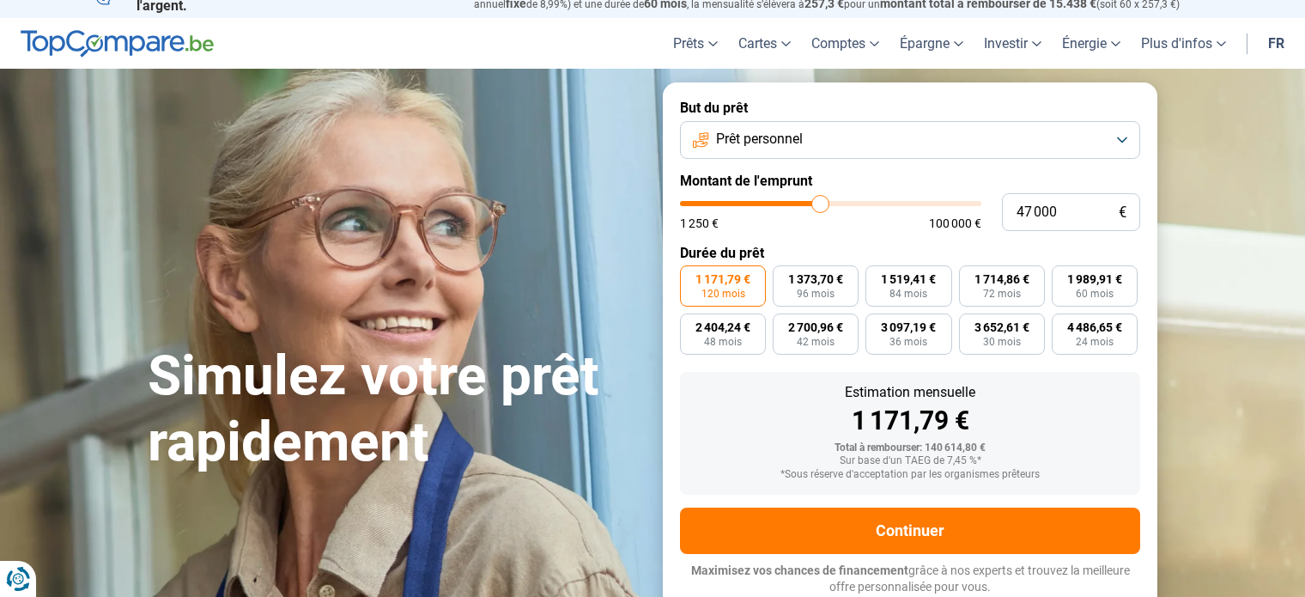
type input "46250"
type input "45 500"
type input "45500"
type input "45 000"
type input "45000"
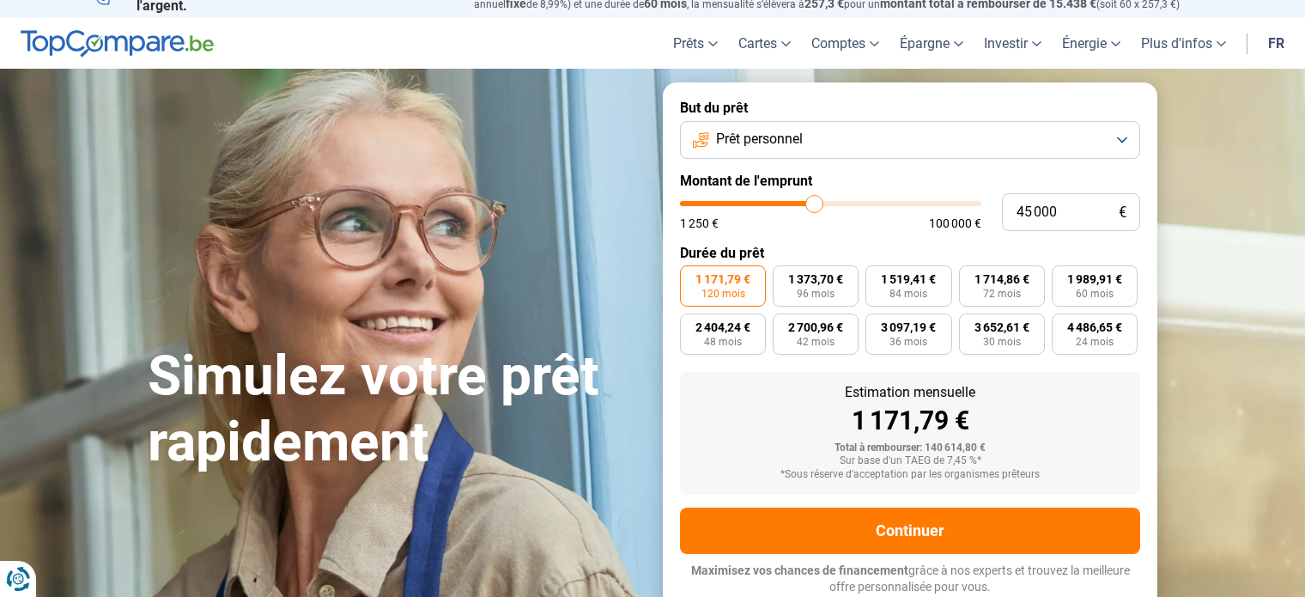
type input "44 000"
type input "44000"
type input "42 250"
type input "42250"
type input "41 000"
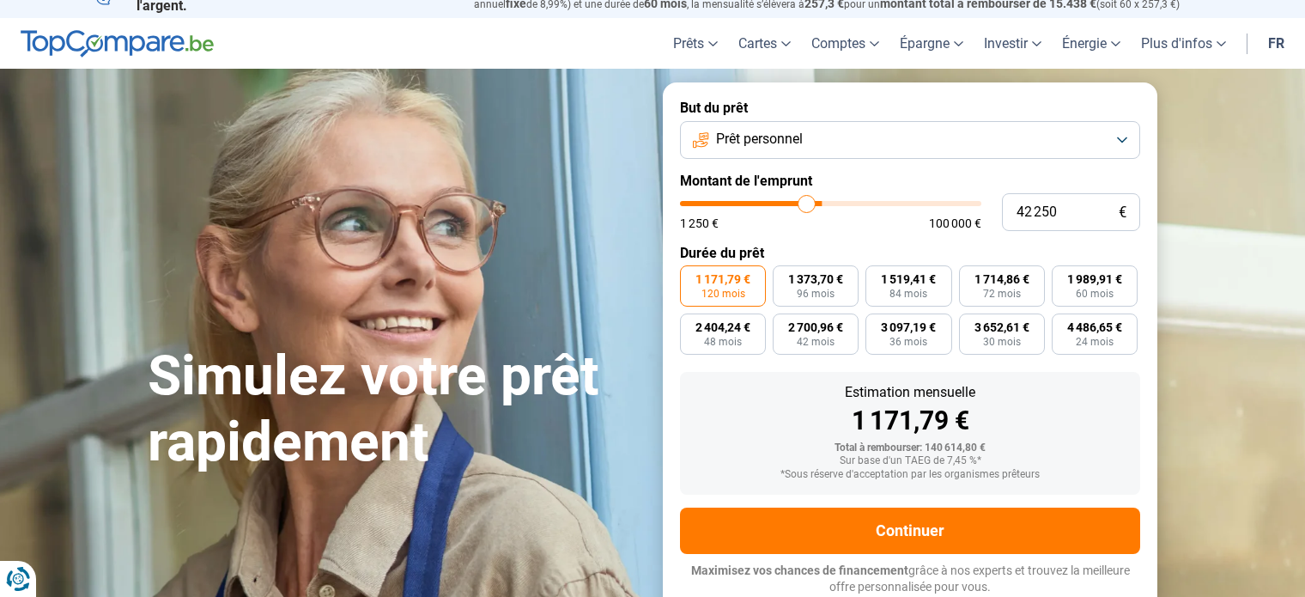
type input "41000"
type input "40 250"
type input "40250"
type input "39 750"
type input "39750"
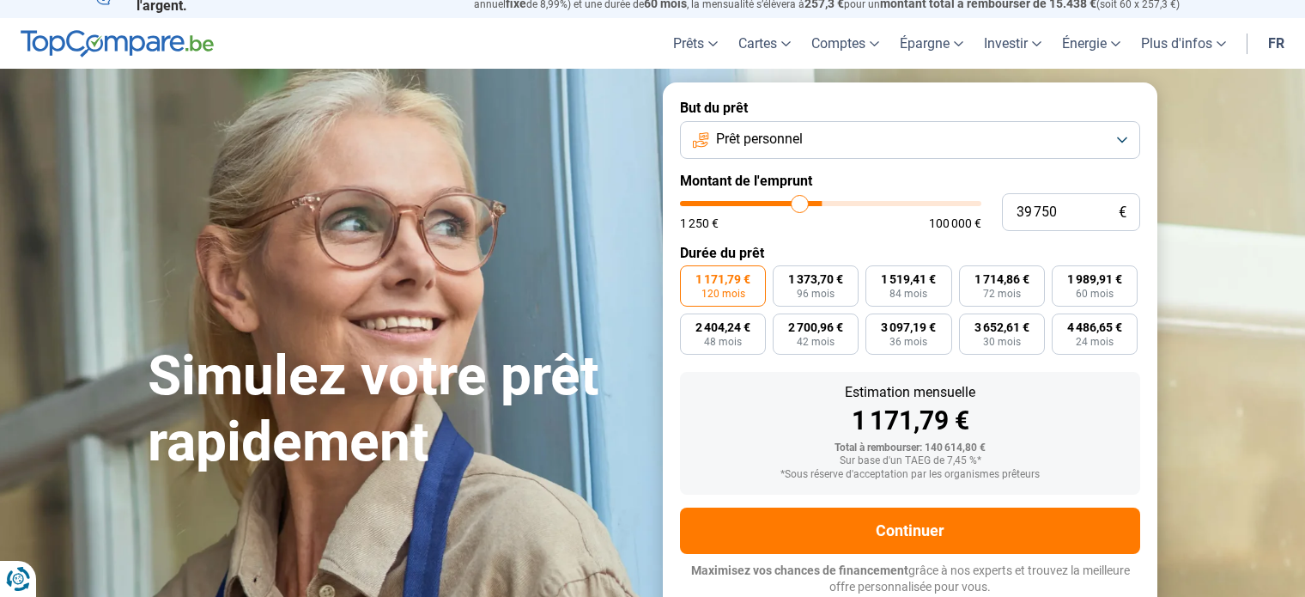
type input "39 500"
type input "39500"
type input "38 250"
type input "38250"
type input "36 750"
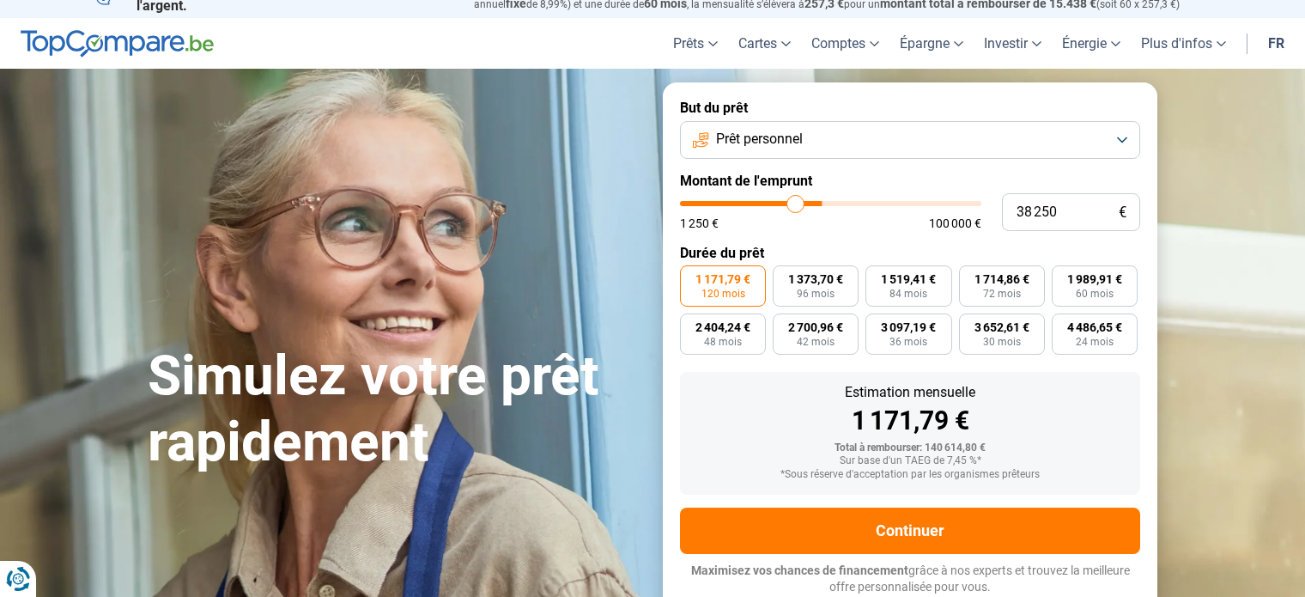
type input "36750"
type input "35 750"
type input "35750"
type input "35 000"
type input "35000"
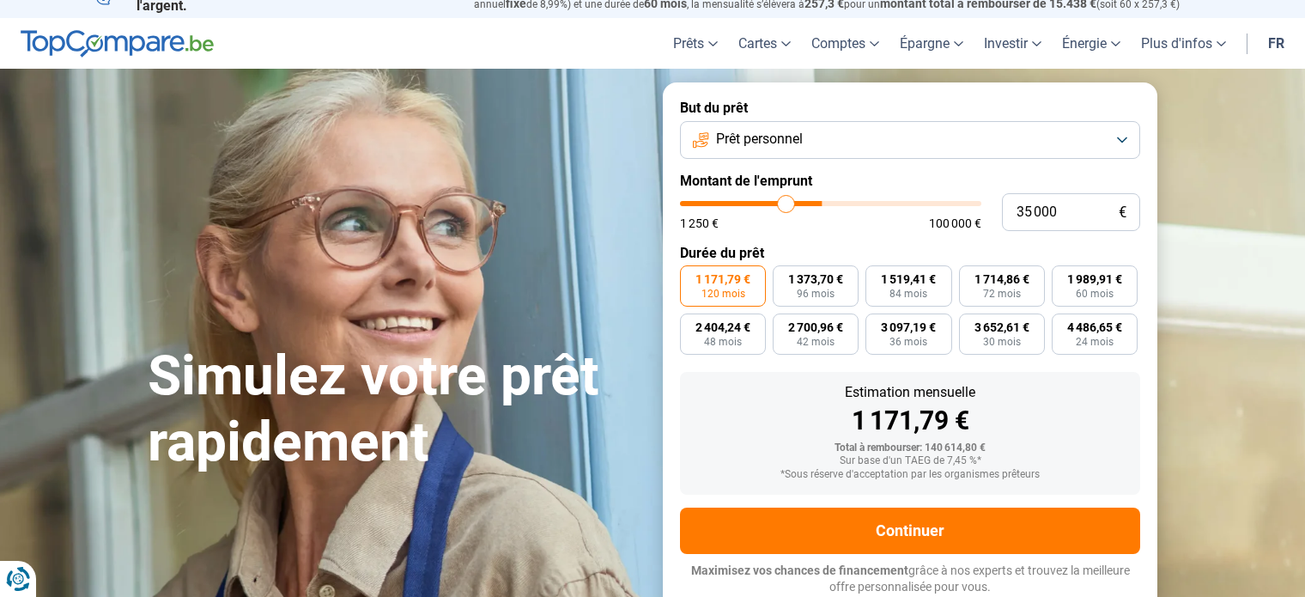
type input "34 000"
type input "34000"
type input "33 000"
type input "33000"
type input "32 000"
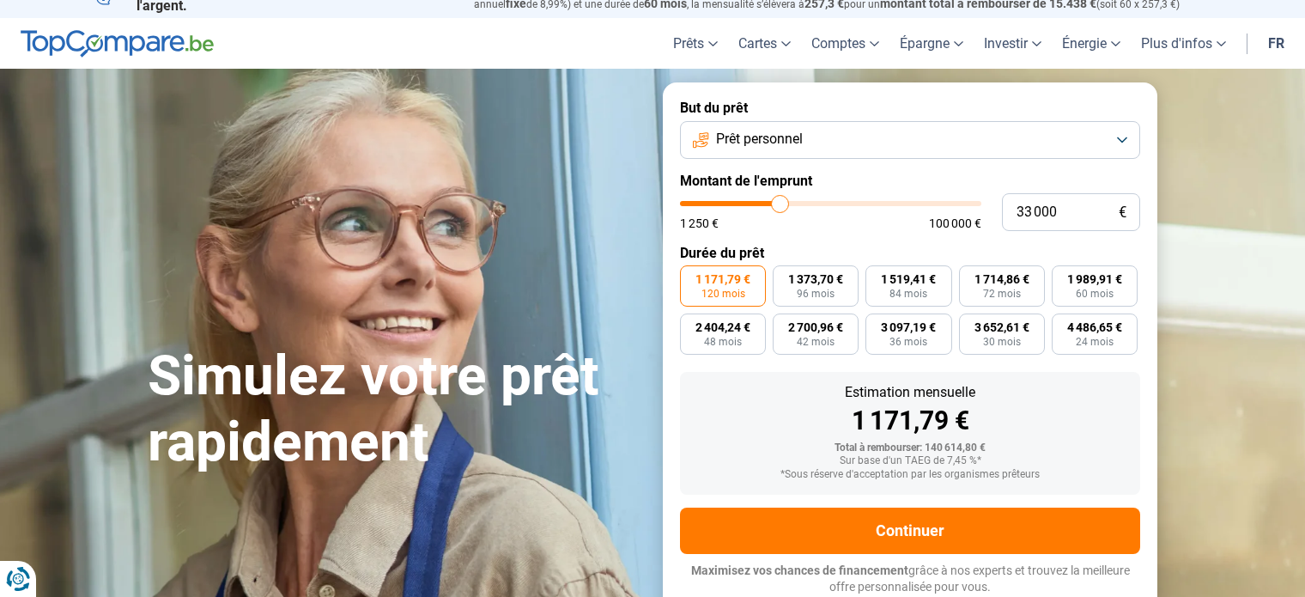
type input "32000"
type input "30 750"
type input "30750"
type input "29 250"
type input "29250"
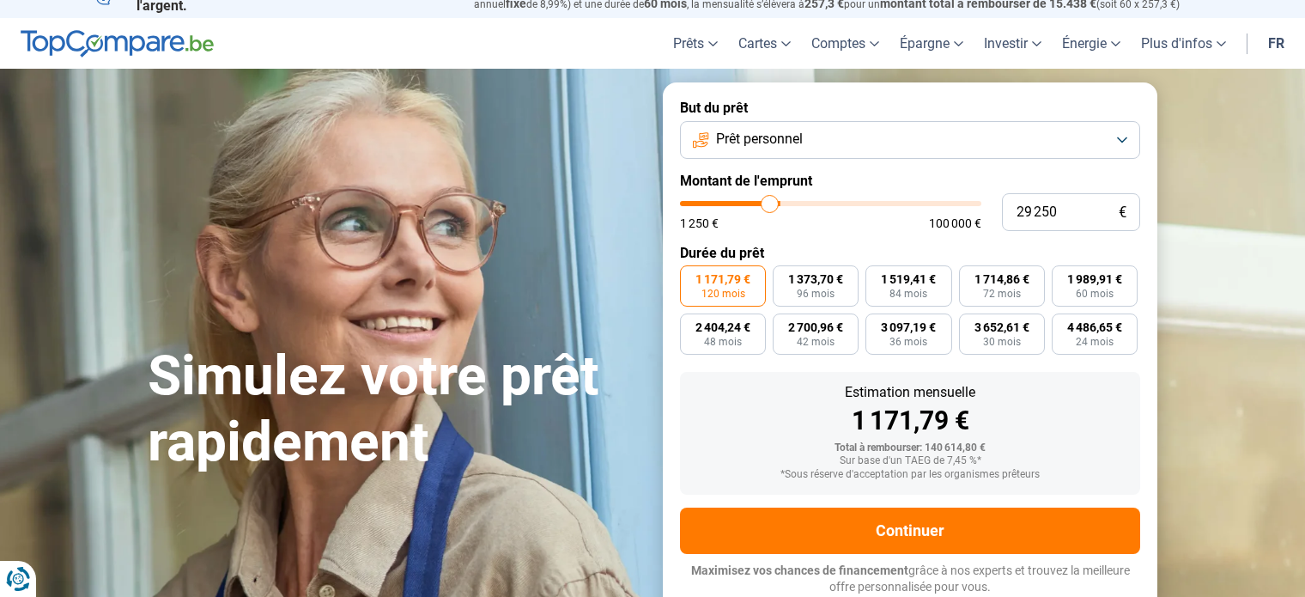
type input "27 750"
type input "27750"
type input "27 250"
type input "27250"
type input "27 000"
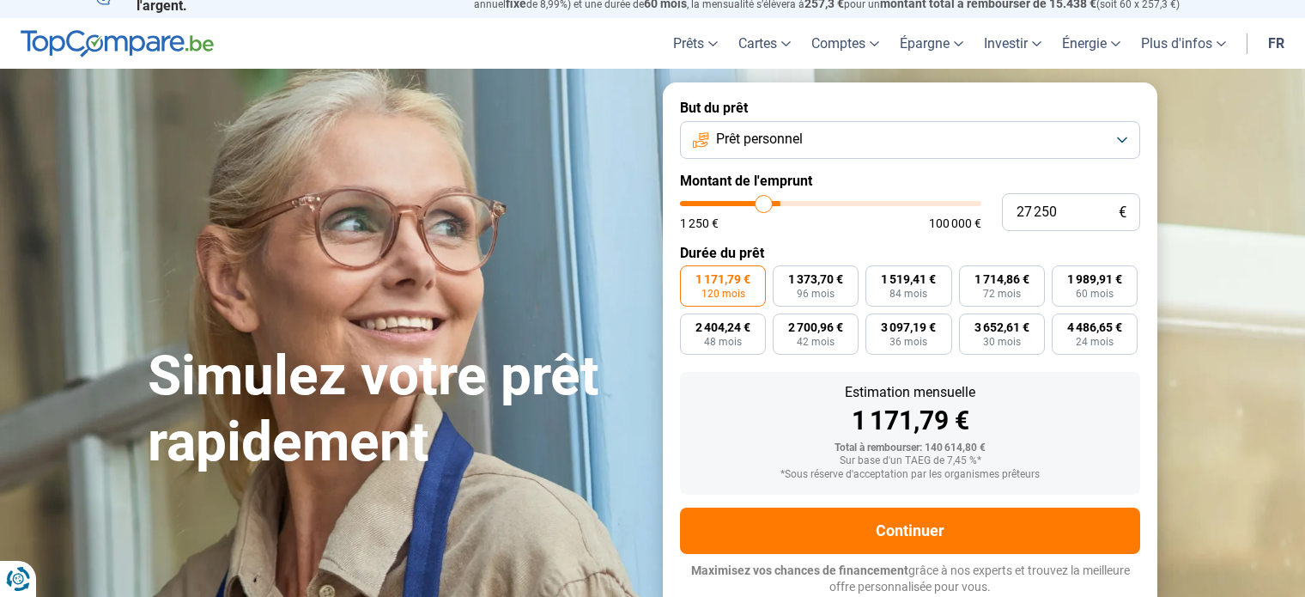
type input "27000"
type input "26 500"
type input "26500"
type input "26 250"
type input "26250"
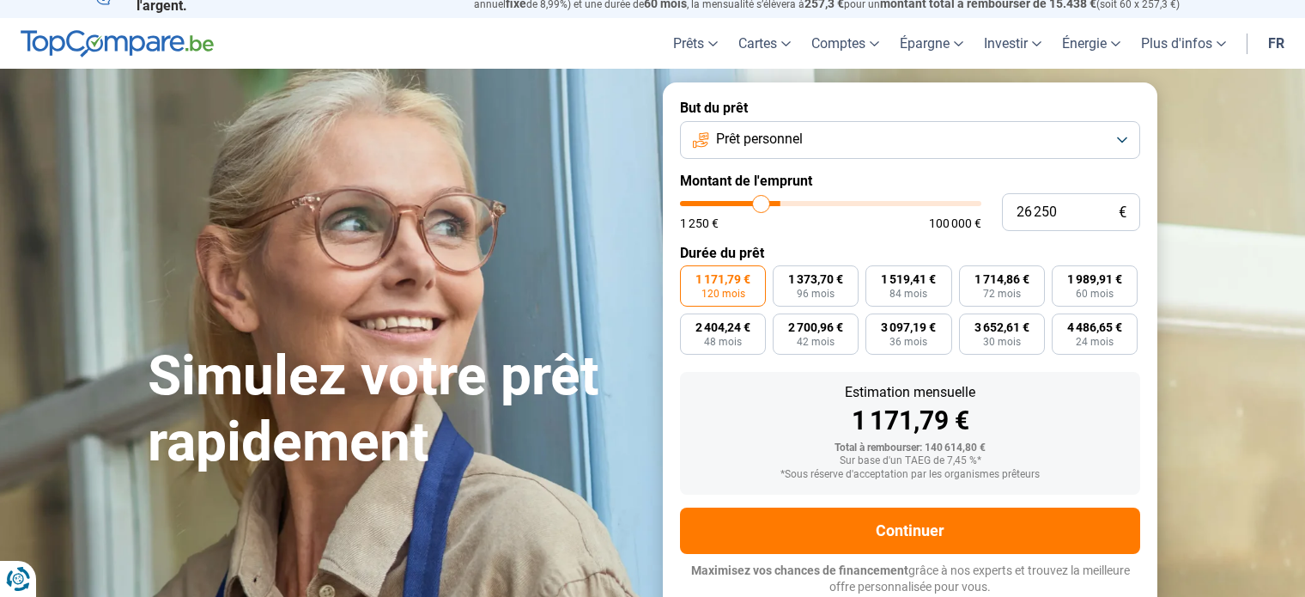
type input "26 000"
type input "26000"
type input "25 500"
type input "25500"
type input "24 500"
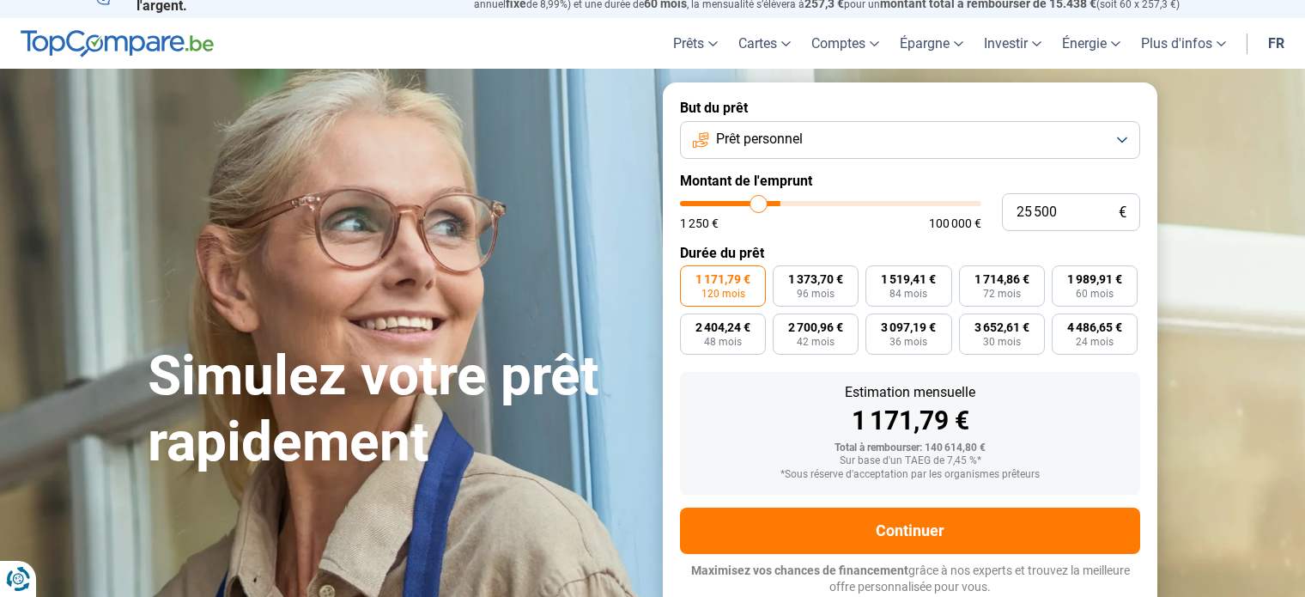
type input "24500"
type input "23 000"
type input "23000"
type input "22 000"
type input "22000"
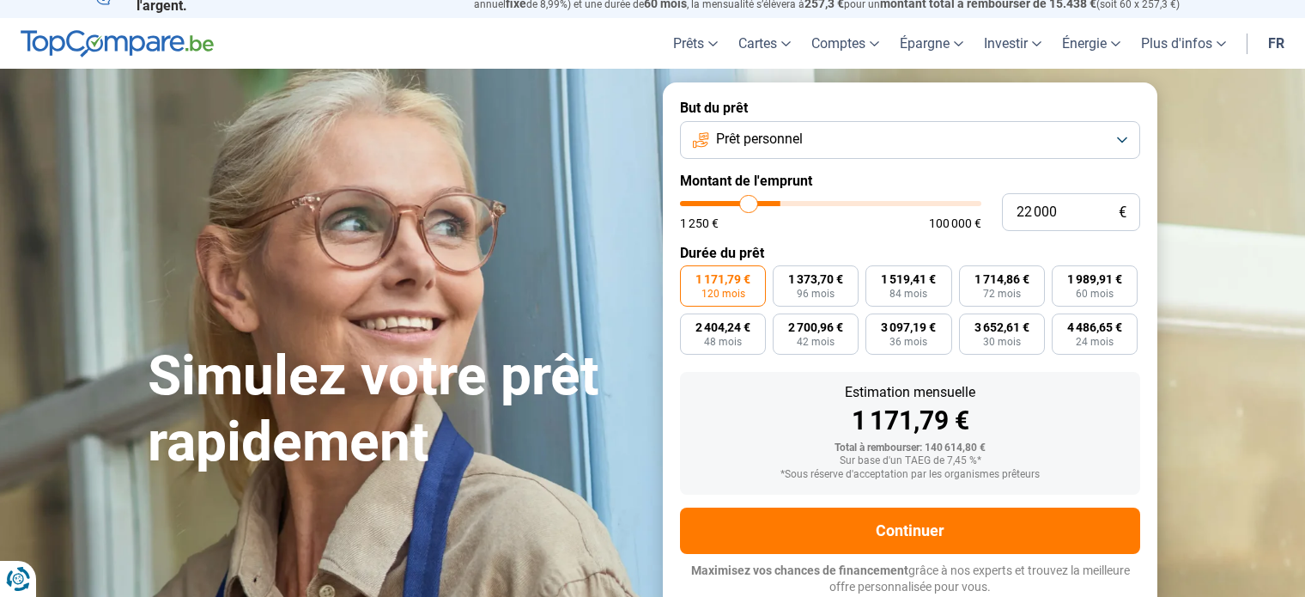
type input "20 250"
type input "20250"
type input "19 750"
type input "19750"
type input "19 250"
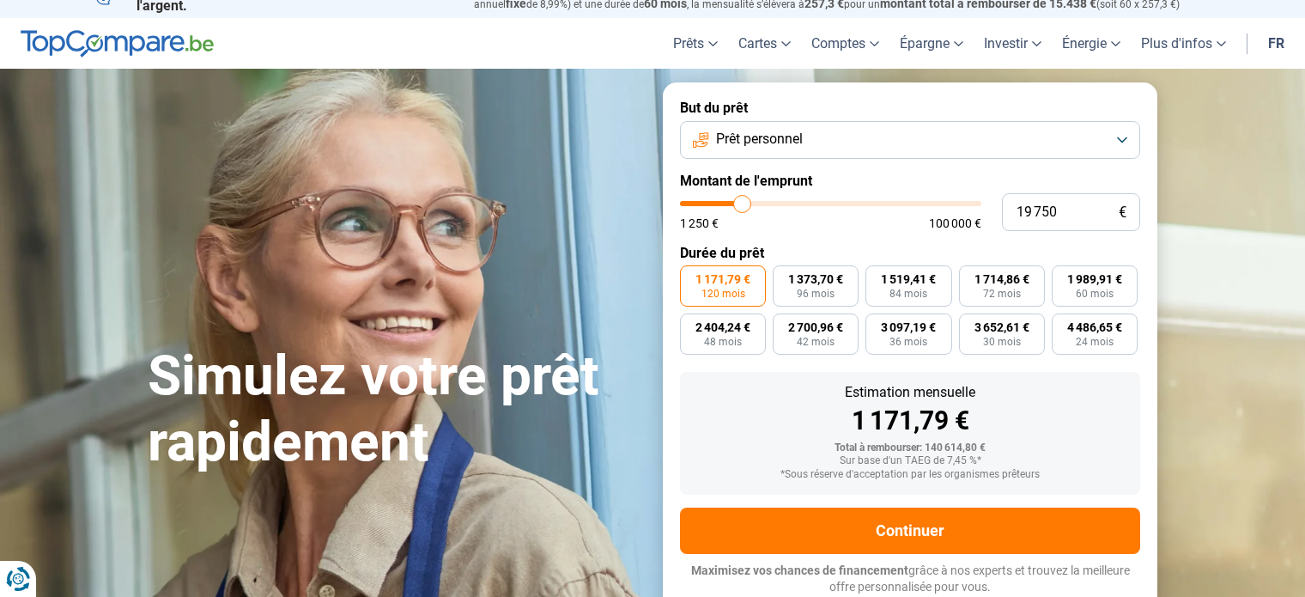
type input "19250"
type input "17 750"
type input "17750"
drag, startPoint x: 940, startPoint y: 203, endPoint x: 727, endPoint y: 226, distance: 214.0
click at [727, 206] on input "range" at bounding box center [830, 203] width 301 height 5
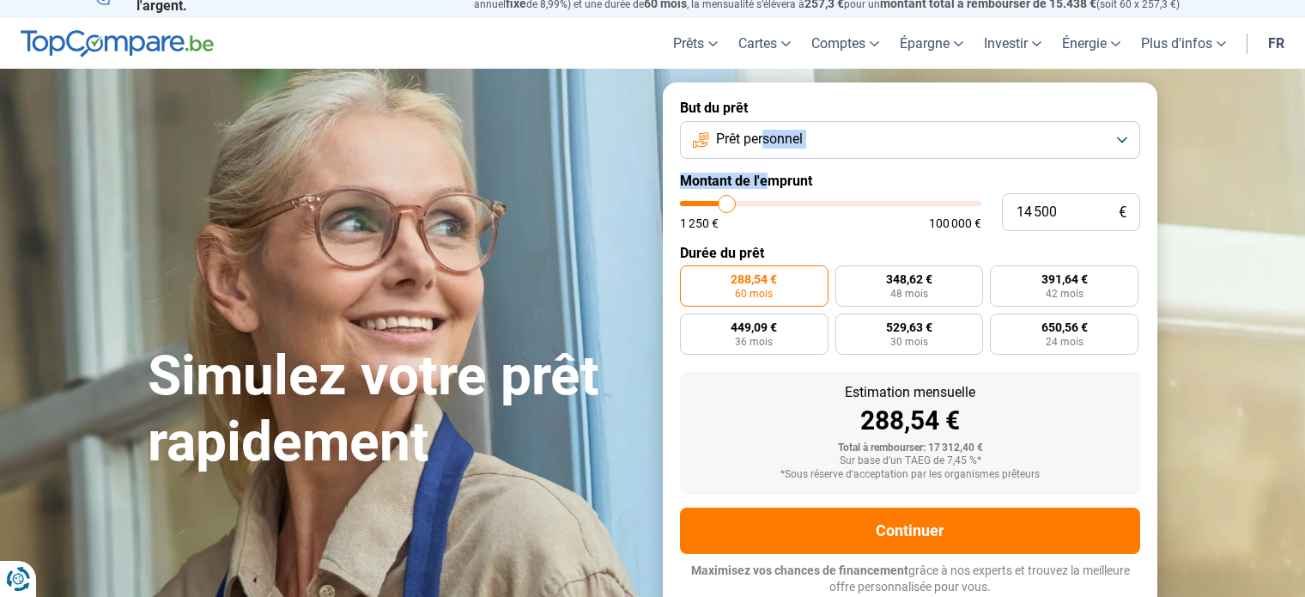
click at [768, 154] on form "But du prêt Prêt personnel Montant de l'emprunt 14 500 € 1 250 € 100 000 € Duré…" at bounding box center [910, 347] width 494 height 530
click at [779, 135] on span "Prêt personnel" at bounding box center [759, 139] width 87 height 19
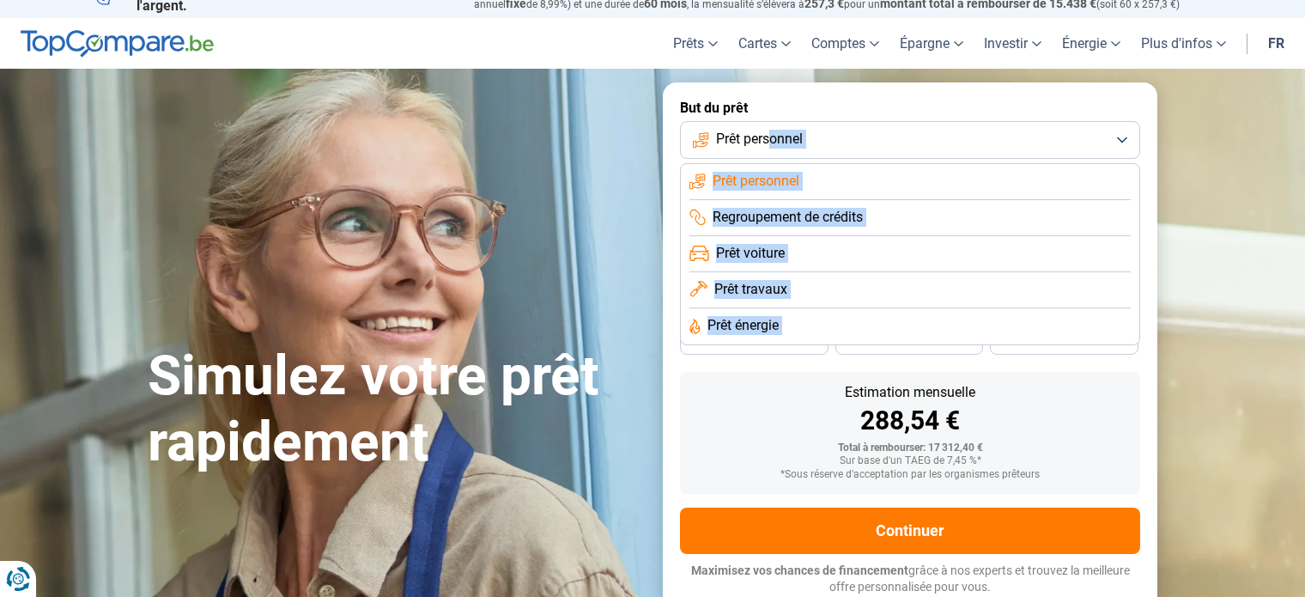
click at [749, 251] on span "Prêt voiture" at bounding box center [750, 253] width 69 height 19
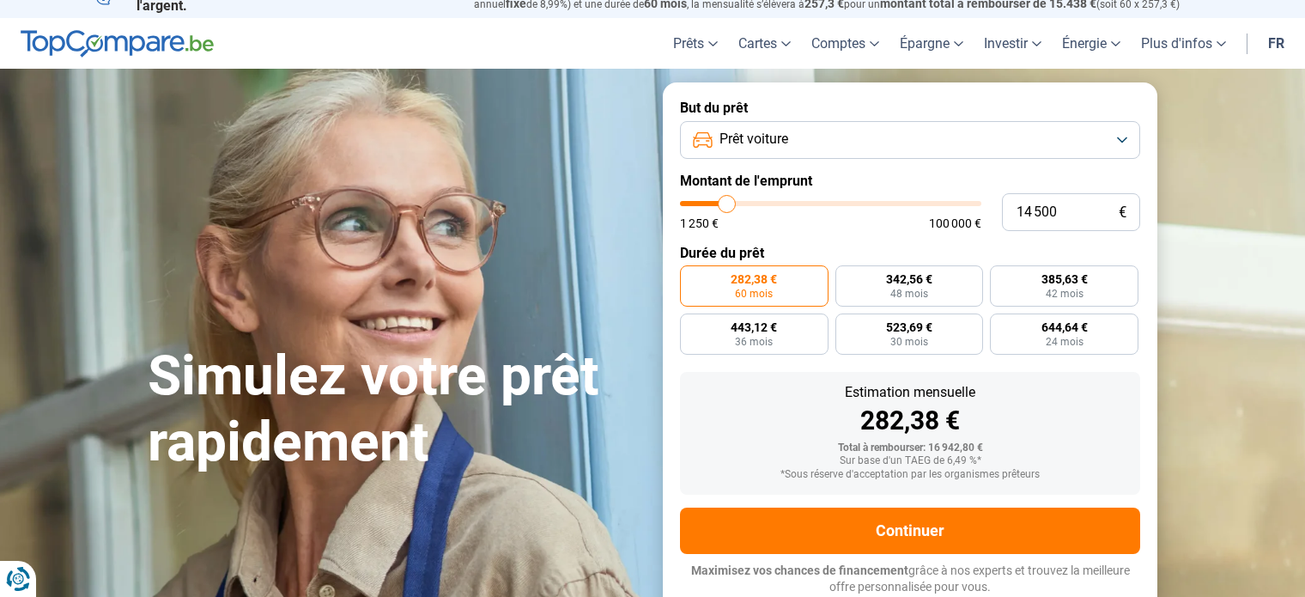
click at [815, 223] on div "1 250 € 100 000 €" at bounding box center [830, 223] width 301 height 12
click at [753, 201] on input "range" at bounding box center [830, 203] width 301 height 5
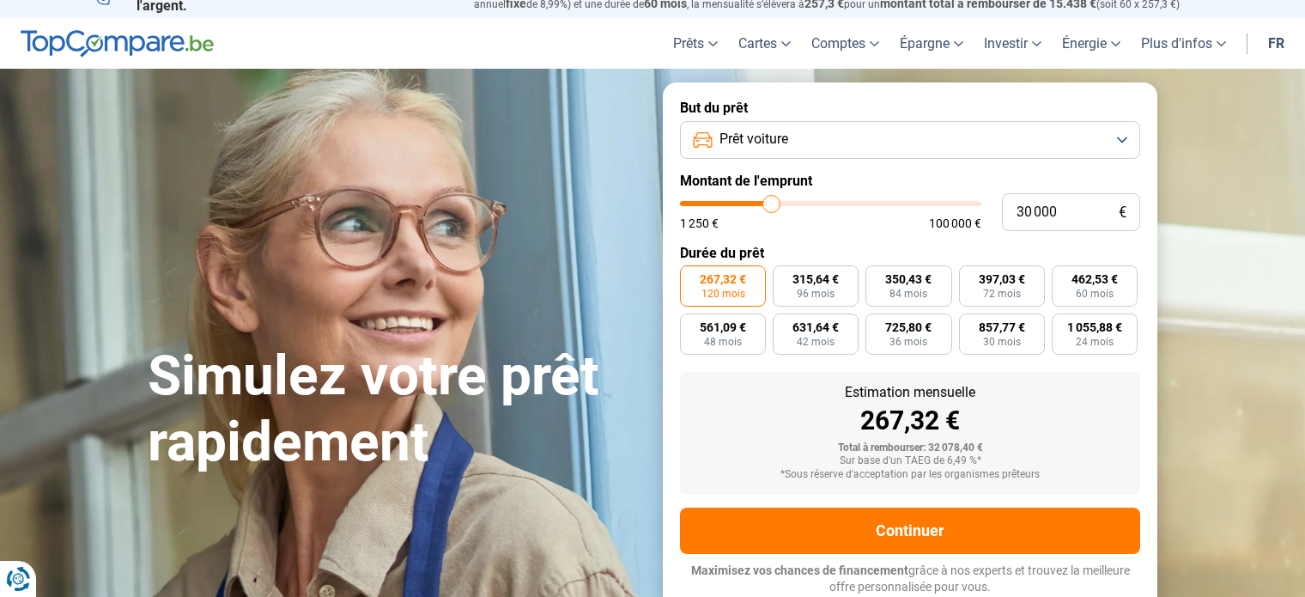
drag, startPoint x: 754, startPoint y: 199, endPoint x: 772, endPoint y: 212, distance: 22.2
click at [772, 206] on input "range" at bounding box center [830, 203] width 301 height 5
click at [750, 203] on input "range" at bounding box center [830, 203] width 301 height 5
click at [746, 205] on input "range" at bounding box center [830, 203] width 301 height 5
click at [1013, 292] on span "72 mois" at bounding box center [1002, 293] width 38 height 10
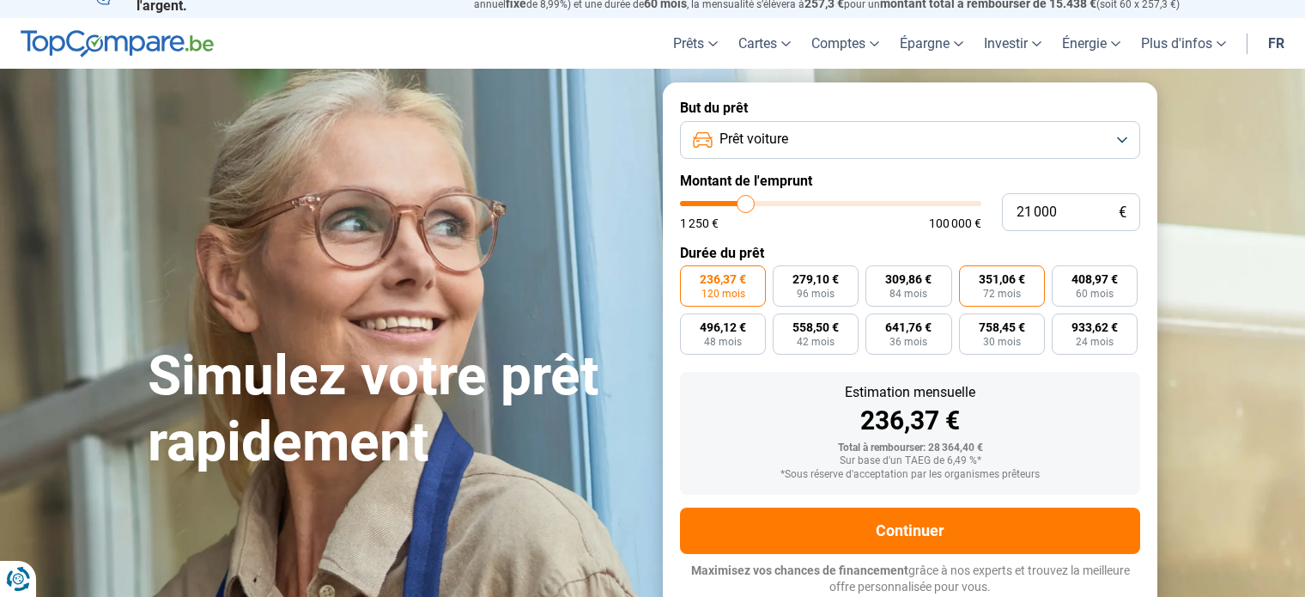
click at [970, 276] on input "351,06 € 72 mois" at bounding box center [964, 270] width 11 height 11
click at [1074, 295] on label "408,97 € 60 mois" at bounding box center [1094, 285] width 86 height 41
click at [1063, 276] on input "408,97 € 60 mois" at bounding box center [1056, 270] width 11 height 11
click at [1009, 306] on label "351,06 € 72 mois" at bounding box center [1002, 285] width 86 height 41
click at [970, 276] on input "351,06 € 72 mois" at bounding box center [964, 270] width 11 height 11
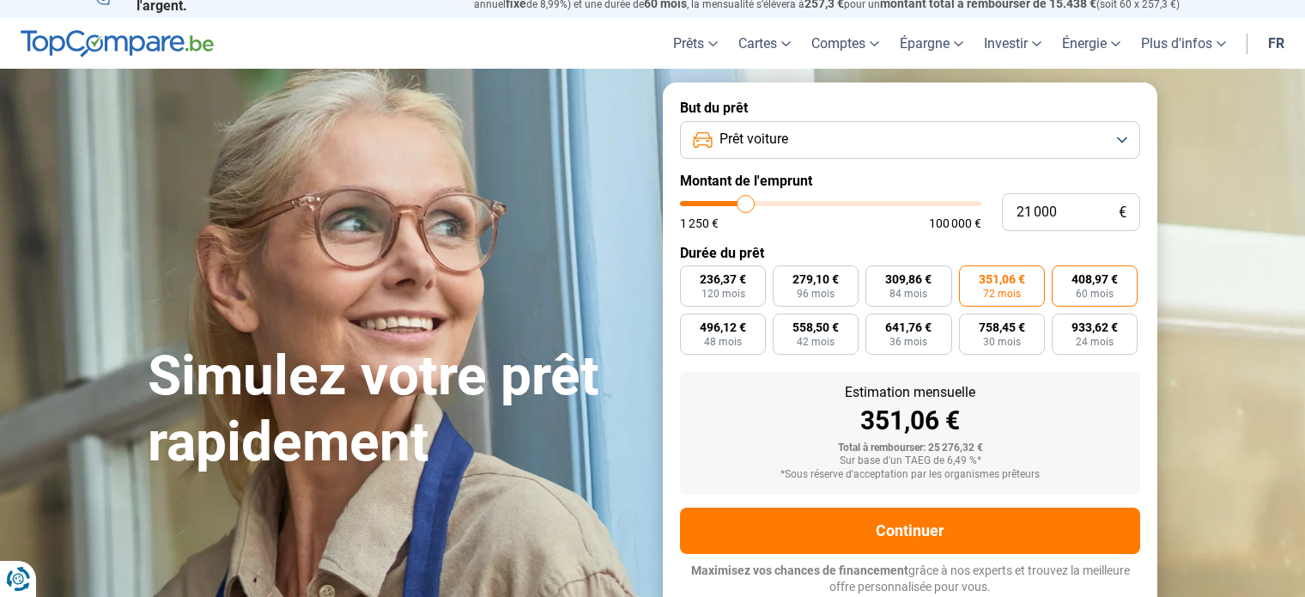
click at [1090, 279] on span "408,97 €" at bounding box center [1094, 279] width 46 height 12
click at [1063, 276] on input "408,97 € 60 mois" at bounding box center [1056, 270] width 11 height 11
click at [1010, 291] on span "72 mois" at bounding box center [1002, 293] width 38 height 10
click at [970, 276] on input "351,06 € 72 mois" at bounding box center [964, 270] width 11 height 11
click at [1094, 278] on span "408,97 €" at bounding box center [1094, 279] width 46 height 12
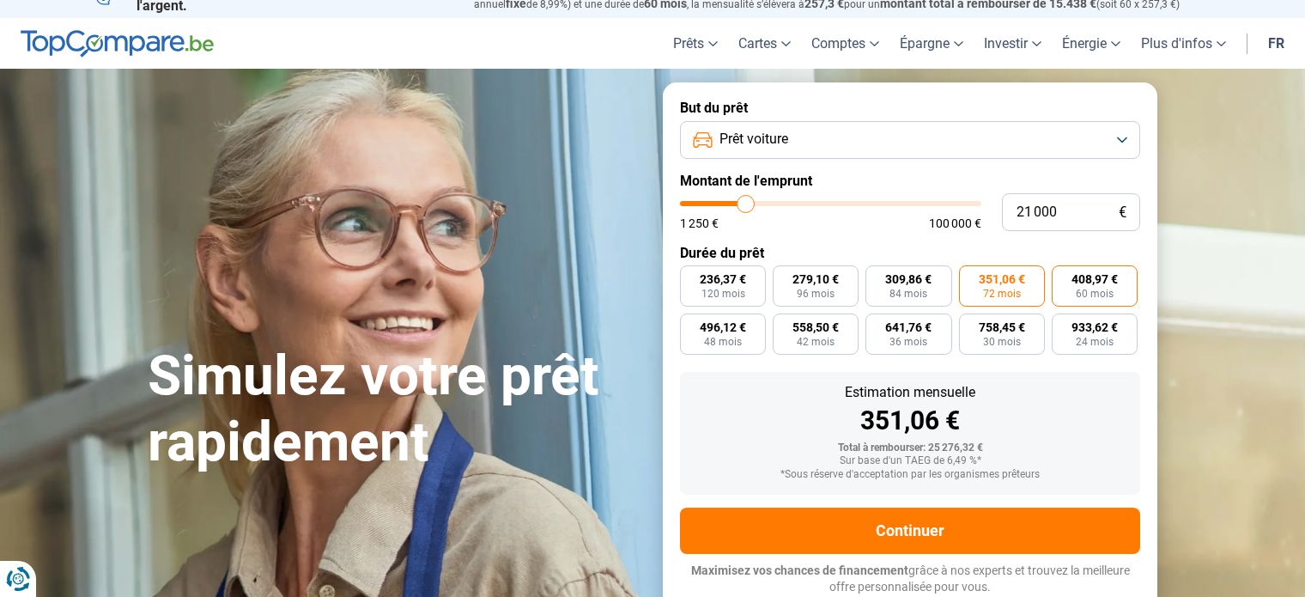
click at [1063, 276] on input "408,97 € 60 mois" at bounding box center [1056, 270] width 11 height 11
click at [1001, 288] on span "72 mois" at bounding box center [1002, 293] width 38 height 10
click at [970, 276] on input "351,06 € 72 mois" at bounding box center [964, 270] width 11 height 11
click at [1094, 281] on span "408,97 €" at bounding box center [1094, 279] width 46 height 12
click at [1063, 276] on input "408,97 € 60 mois" at bounding box center [1056, 270] width 11 height 11
